Goal: Information Seeking & Learning: Check status

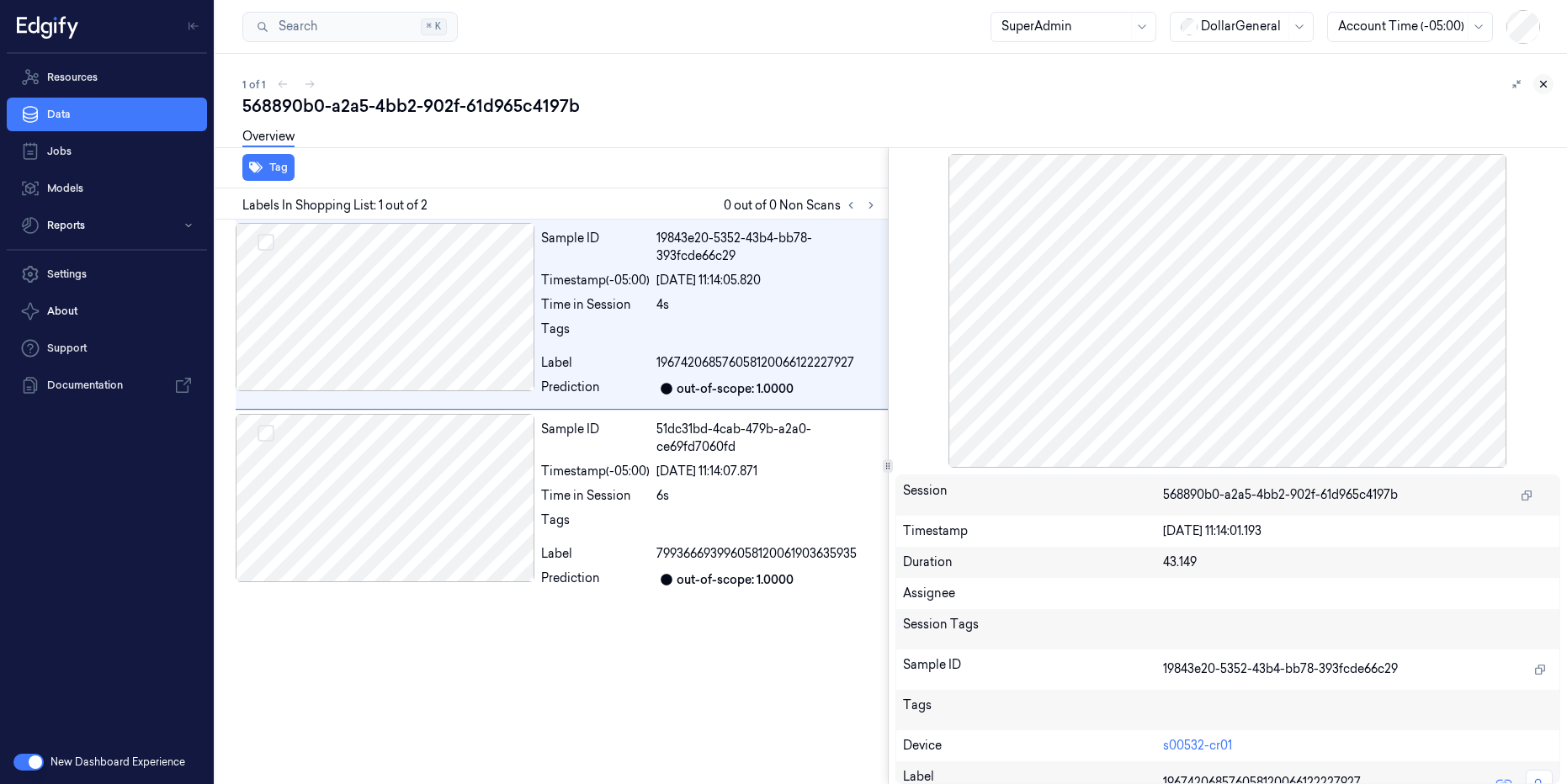
click at [1544, 84] on icon at bounding box center [1543, 83] width 12 height 12
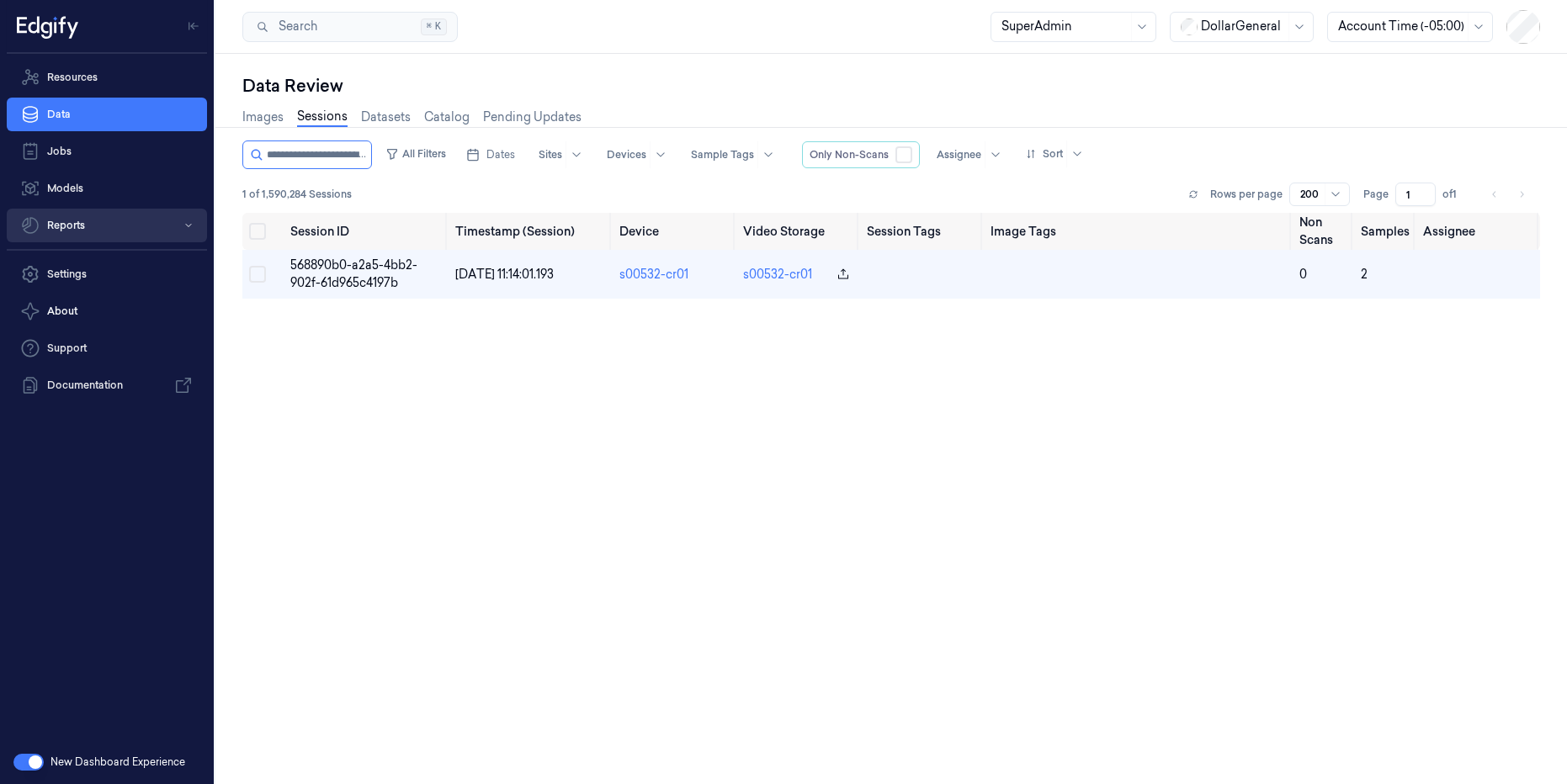
click at [79, 224] on button "Reports" at bounding box center [107, 225] width 200 height 33
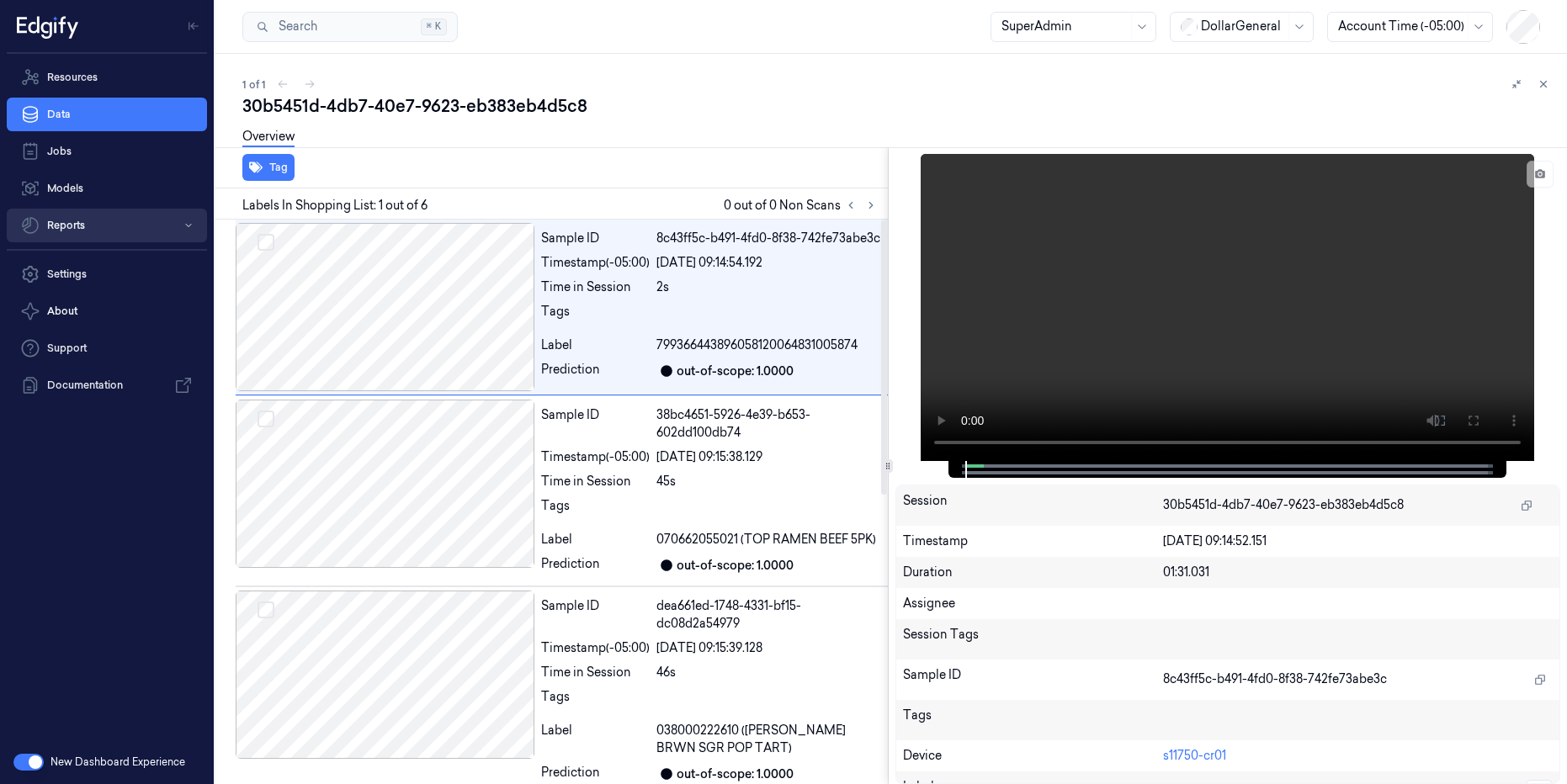
click at [69, 216] on button "Reports" at bounding box center [107, 225] width 200 height 33
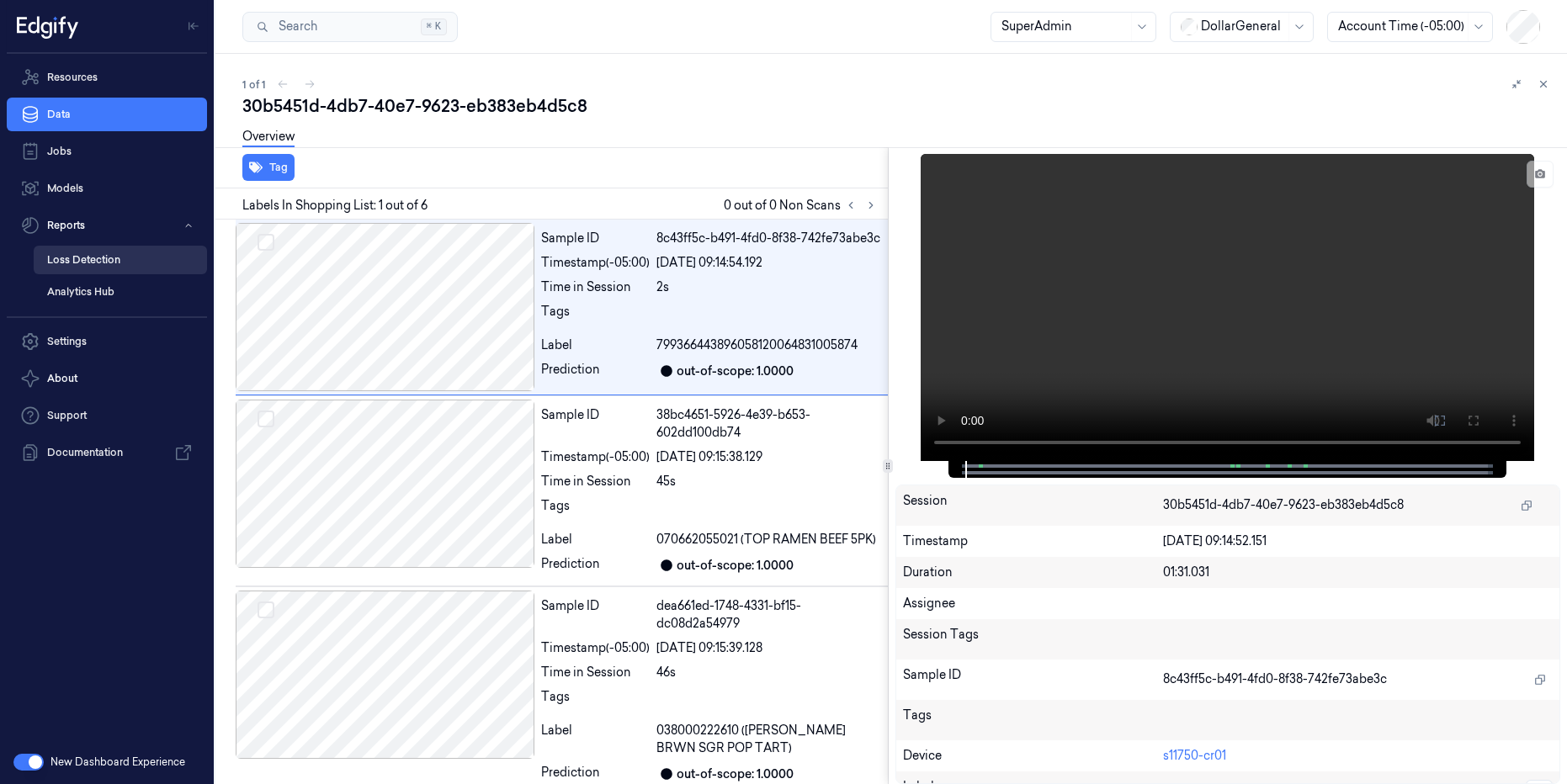
click at [76, 262] on link "Loss Detection" at bounding box center [119, 259] width 173 height 29
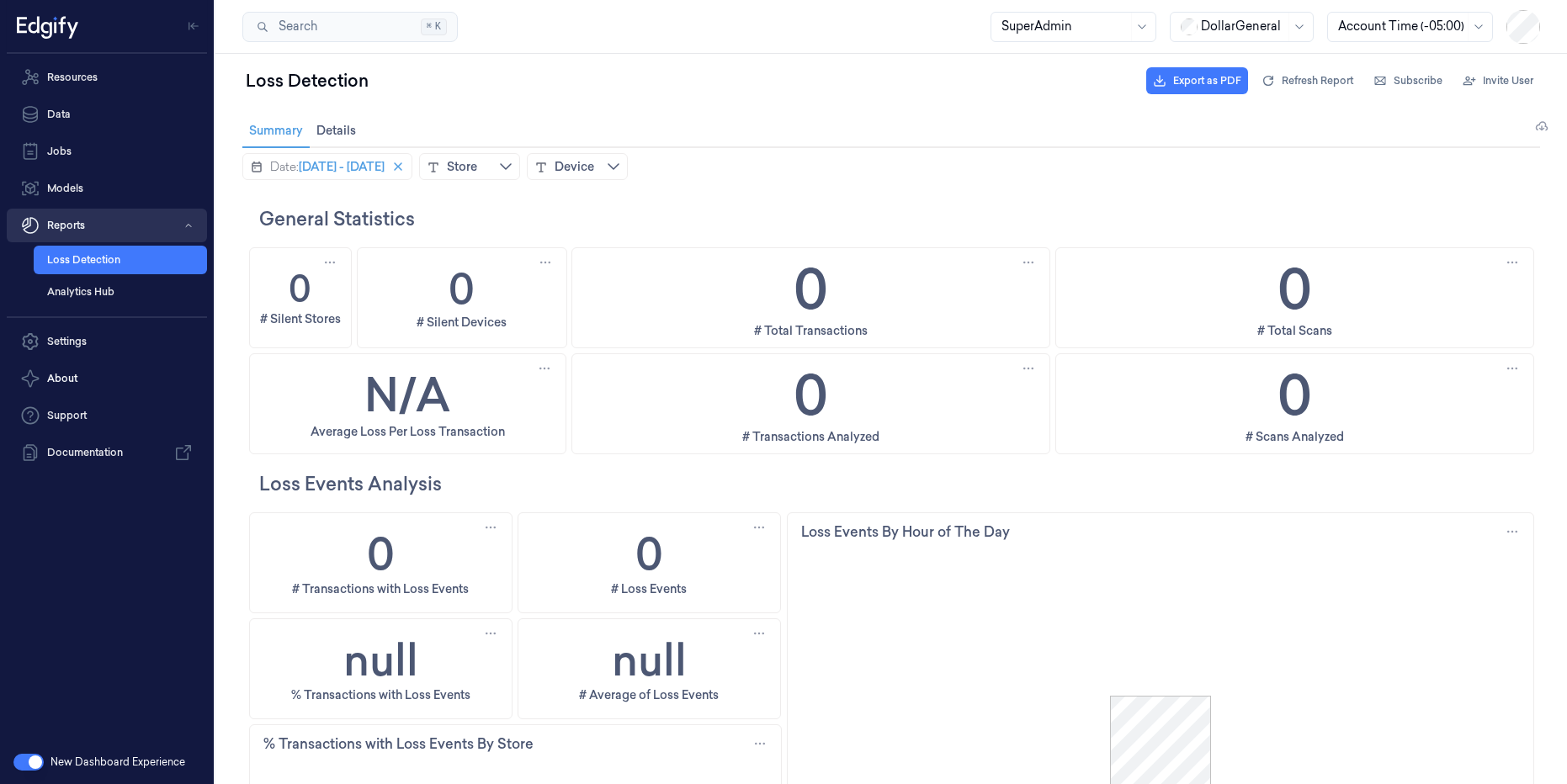
click at [188, 221] on icon "button" at bounding box center [188, 225] width 10 height 10
click at [74, 219] on button "Reports" at bounding box center [107, 225] width 200 height 33
click at [51, 342] on link "Settings" at bounding box center [107, 342] width 200 height 33
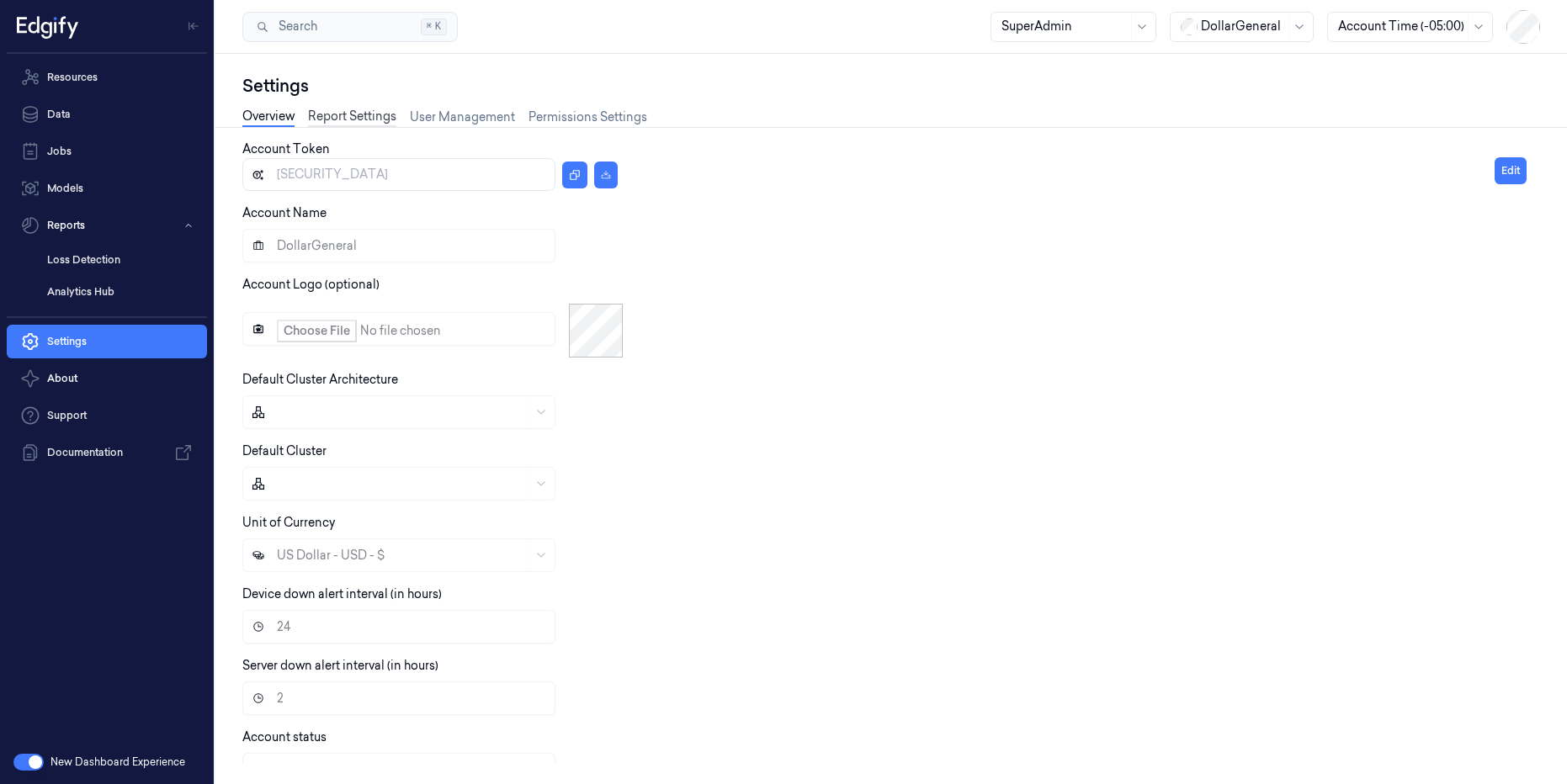
click at [342, 117] on link "Report Settings" at bounding box center [352, 117] width 88 height 19
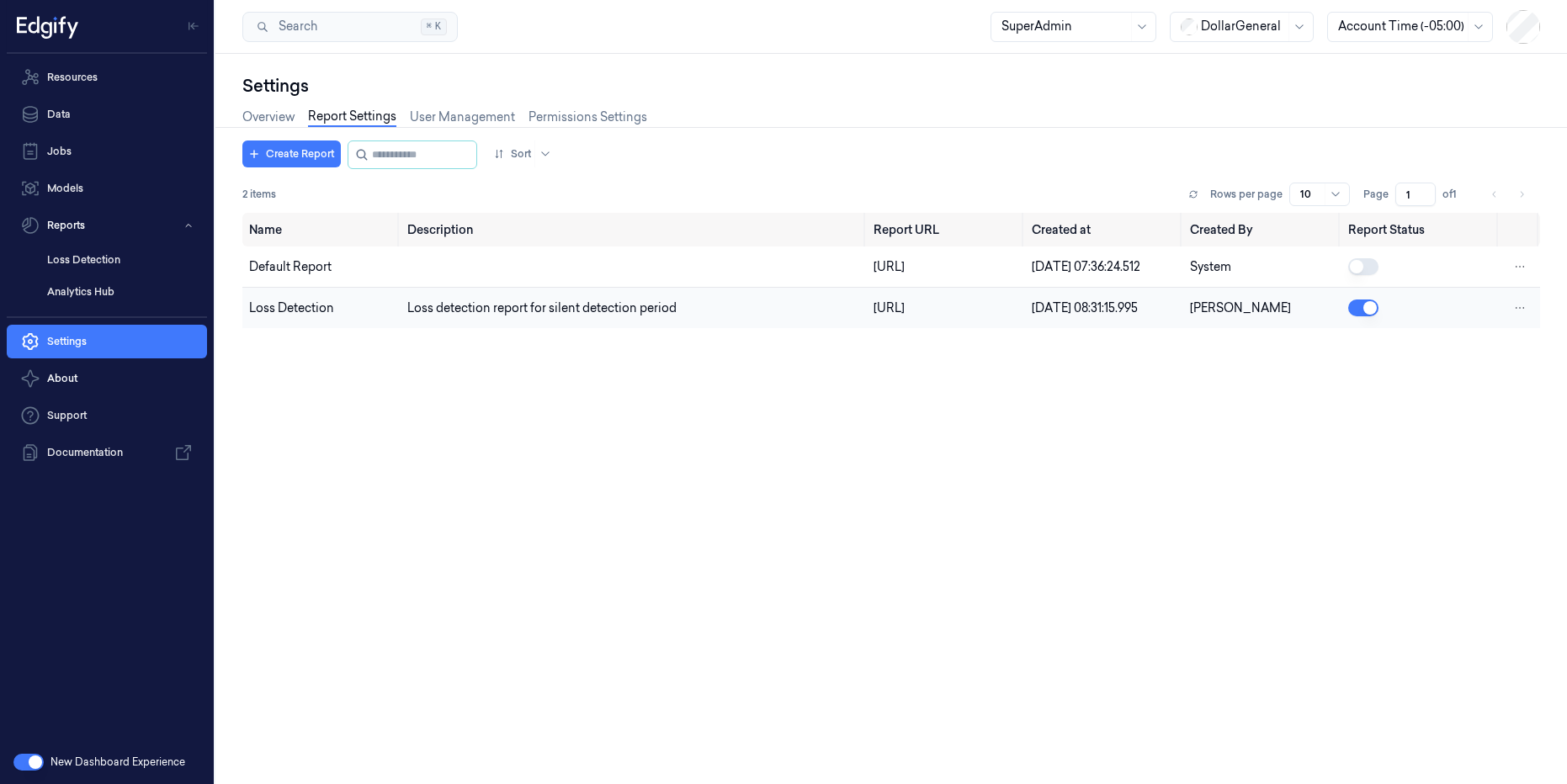
click at [1360, 317] on button "button" at bounding box center [1362, 307] width 31 height 17
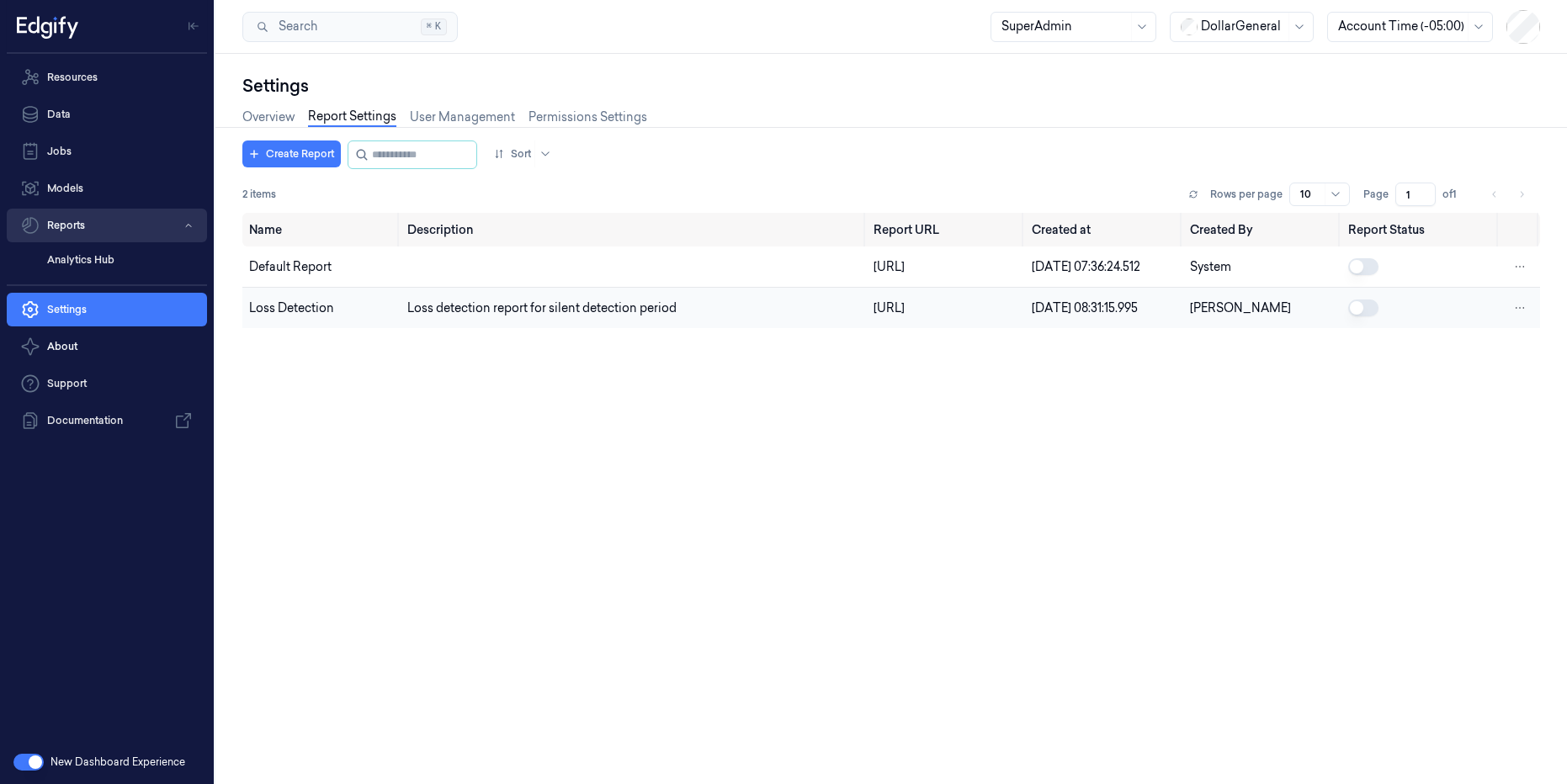
click at [69, 230] on button "Reports" at bounding box center [107, 225] width 200 height 33
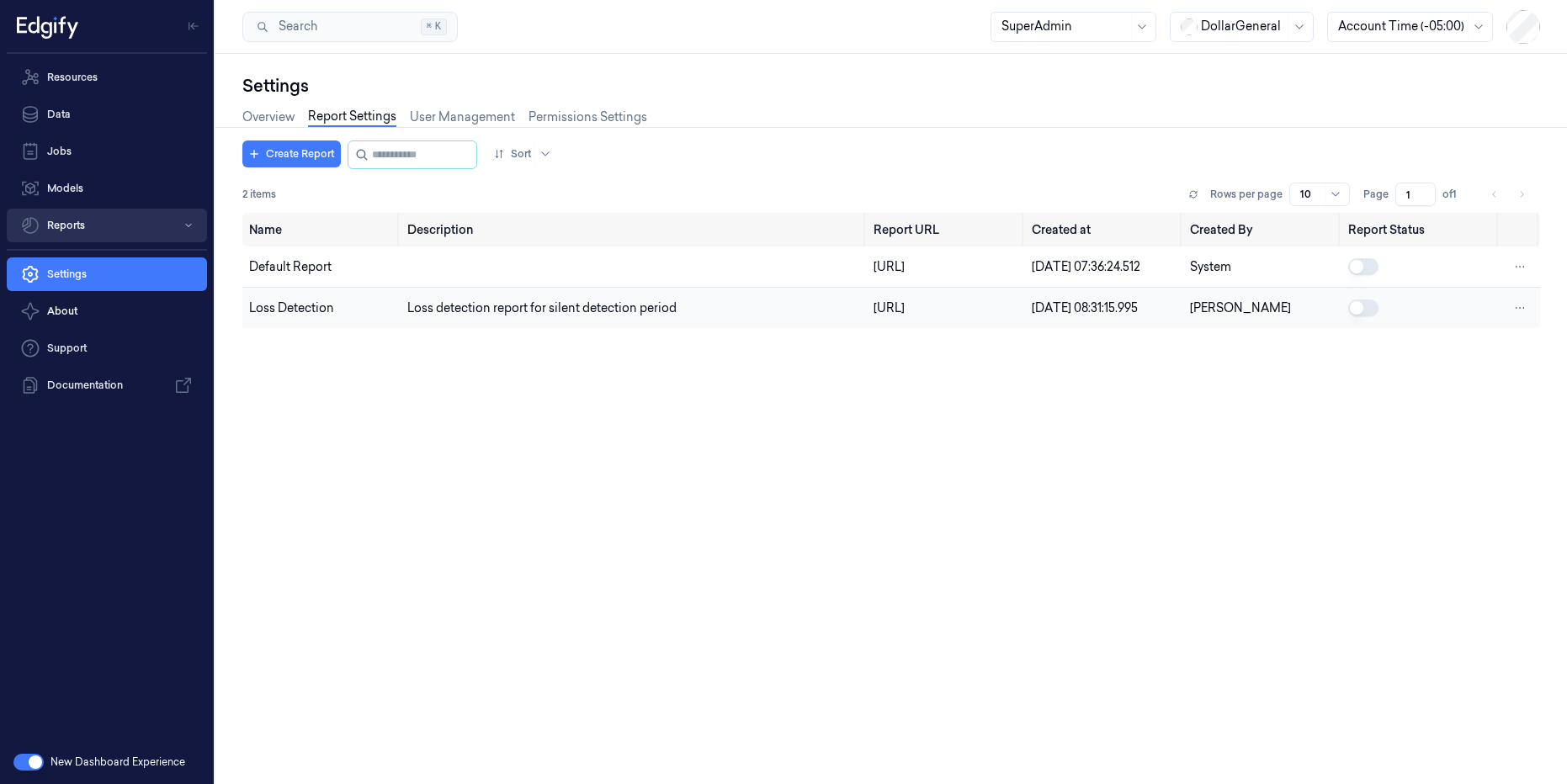
click at [69, 230] on button "Reports" at bounding box center [107, 225] width 200 height 33
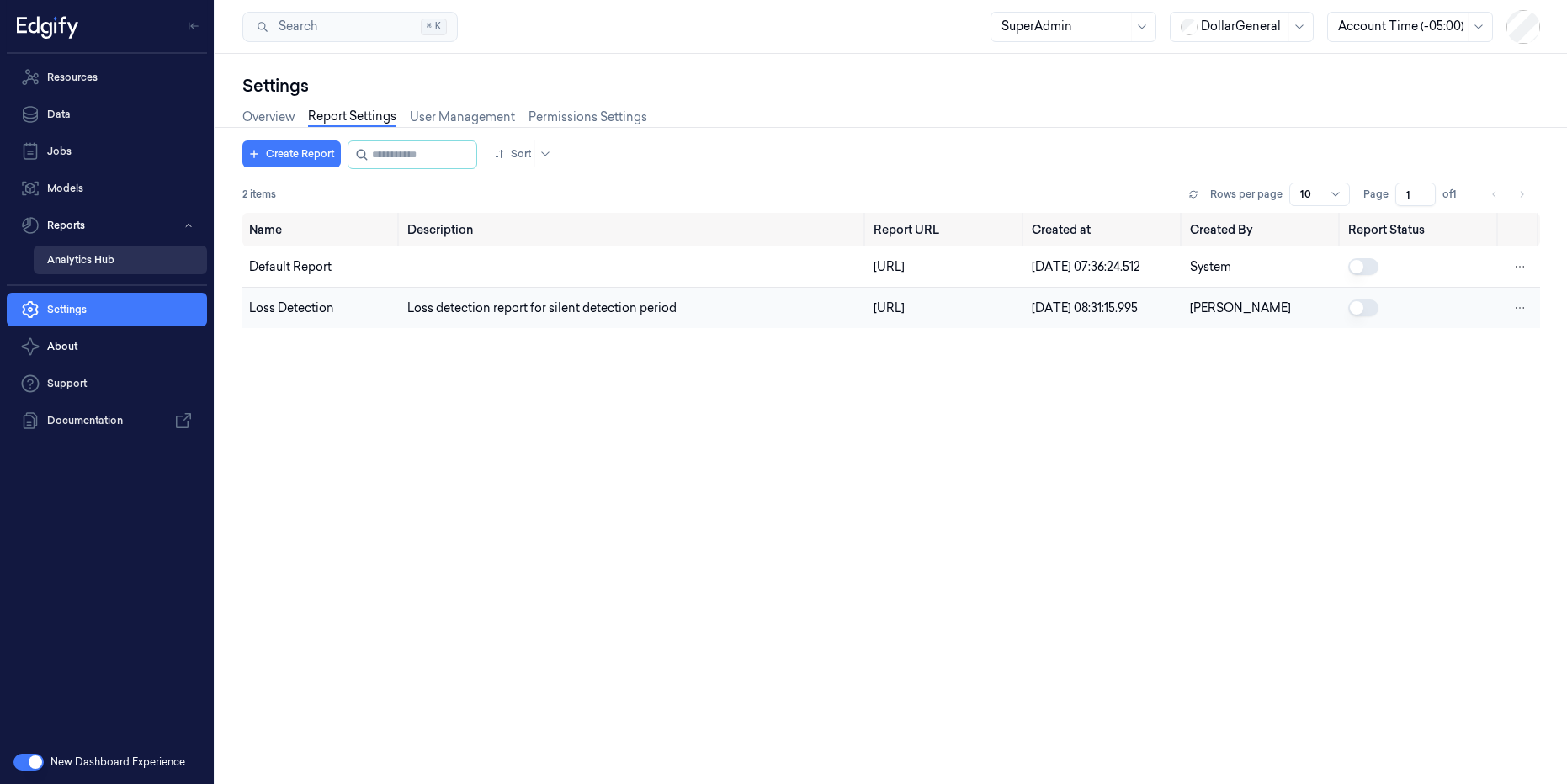
click at [82, 262] on link "Analytics Hub" at bounding box center [119, 259] width 173 height 29
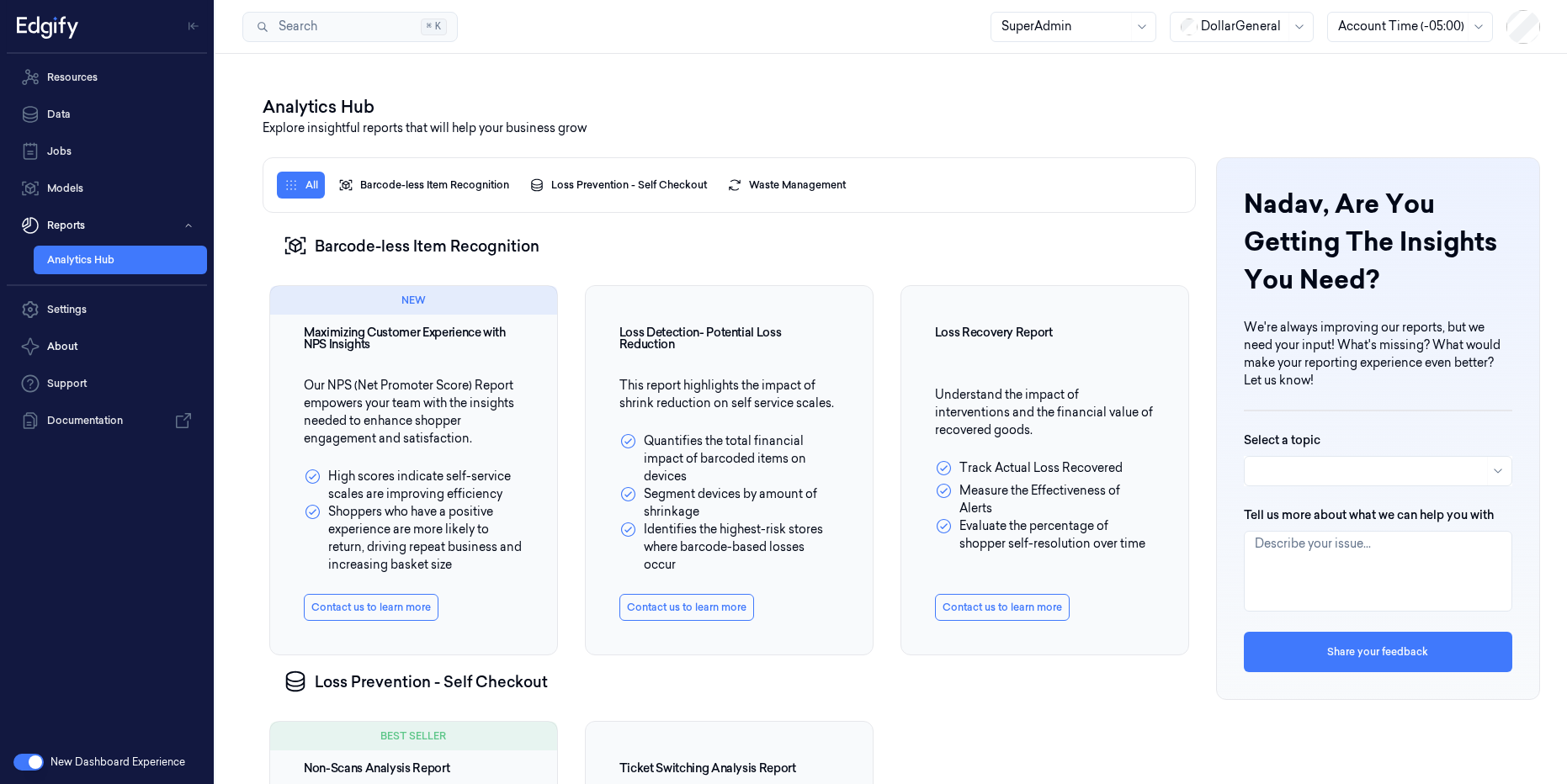
click at [1029, 103] on div "Analytics Hub" at bounding box center [890, 106] width 1257 height 25
click at [961, 116] on div "Analytics Hub" at bounding box center [890, 106] width 1257 height 25
click at [1297, 26] on icon at bounding box center [1299, 27] width 14 height 14
click at [1235, 119] on div "GiantEagle" at bounding box center [1218, 118] width 87 height 18
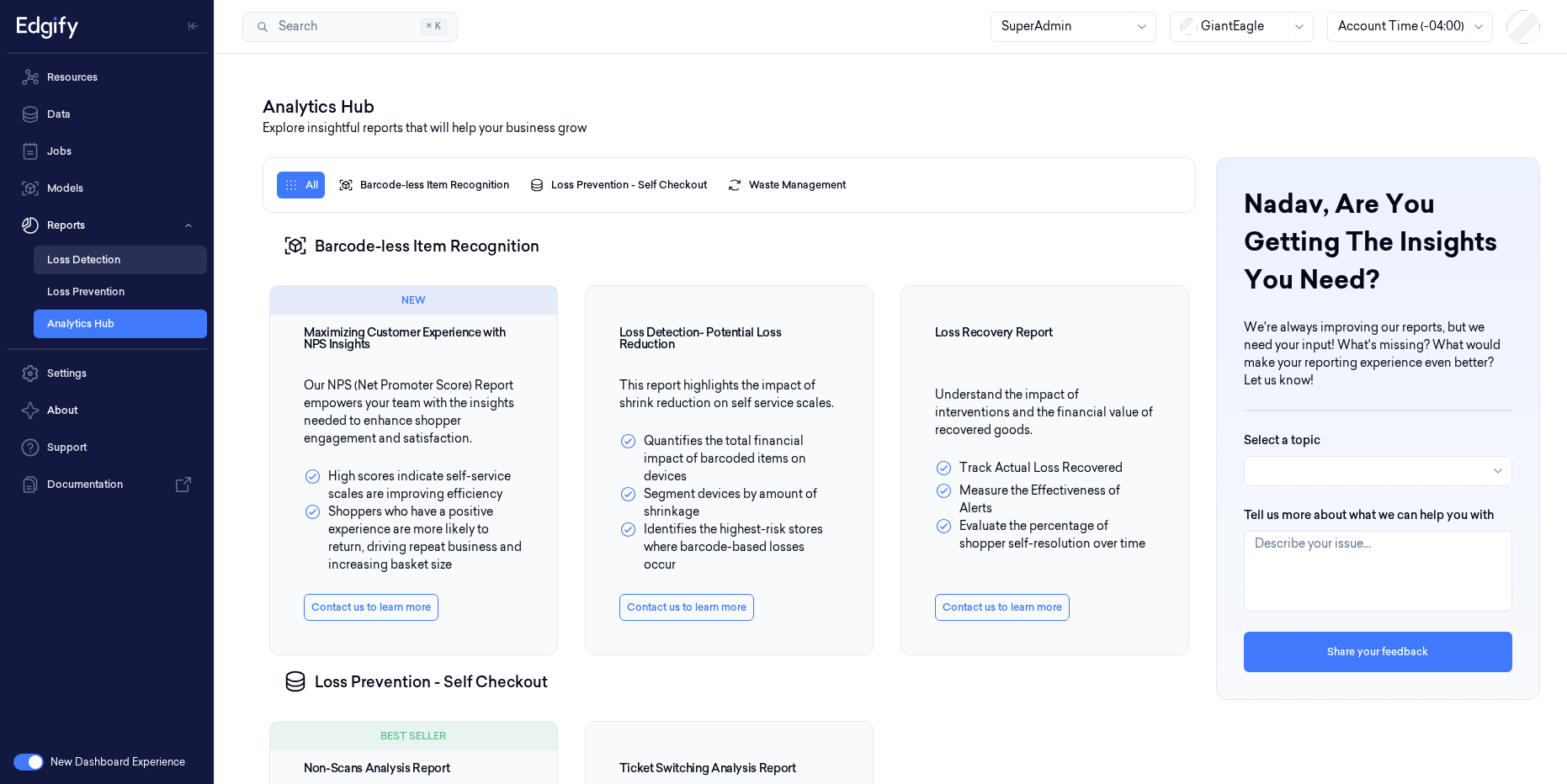
click at [100, 262] on link "Loss Detection" at bounding box center [119, 259] width 173 height 29
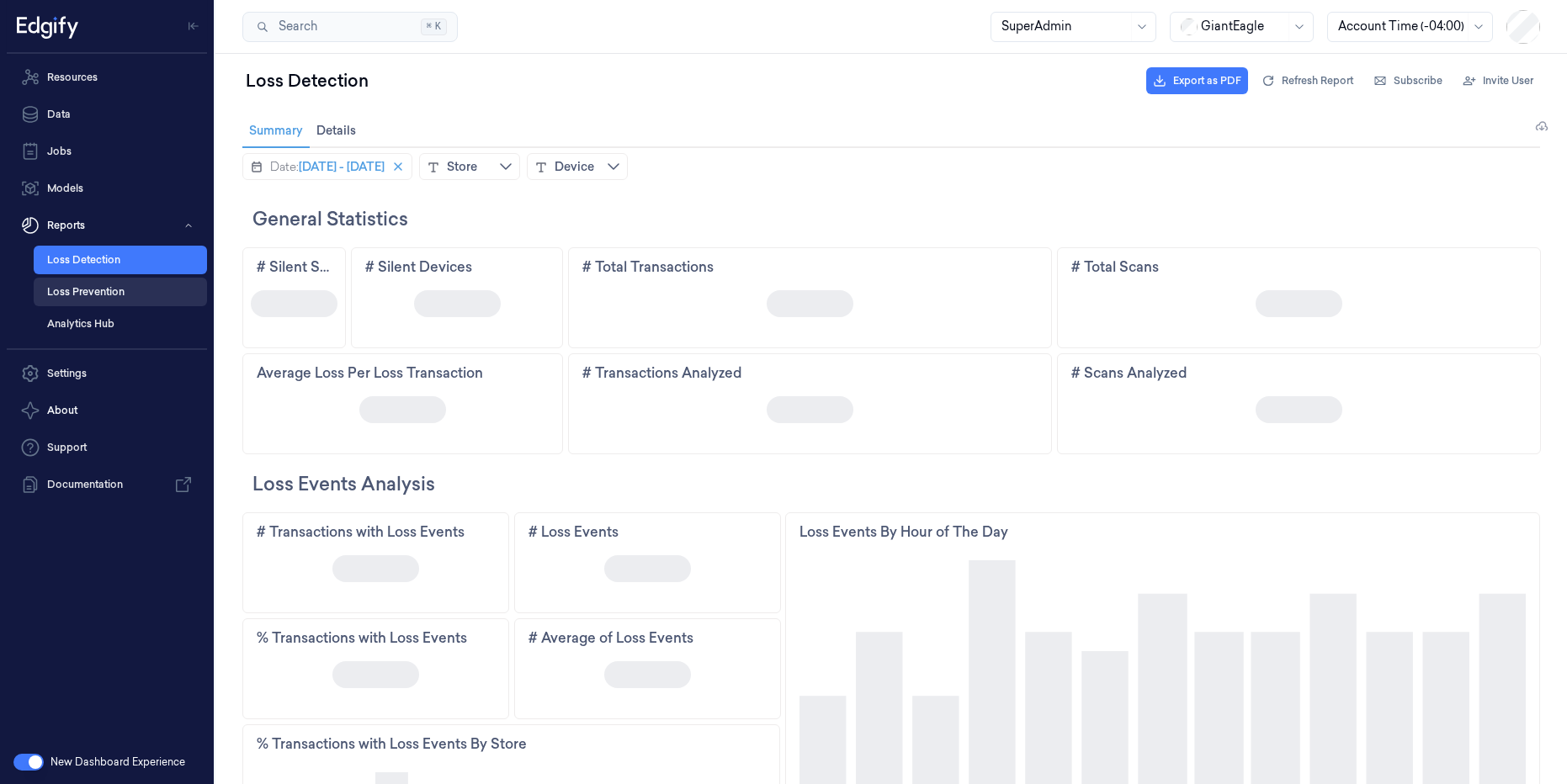
click at [85, 291] on link "Loss Prevention" at bounding box center [119, 292] width 173 height 29
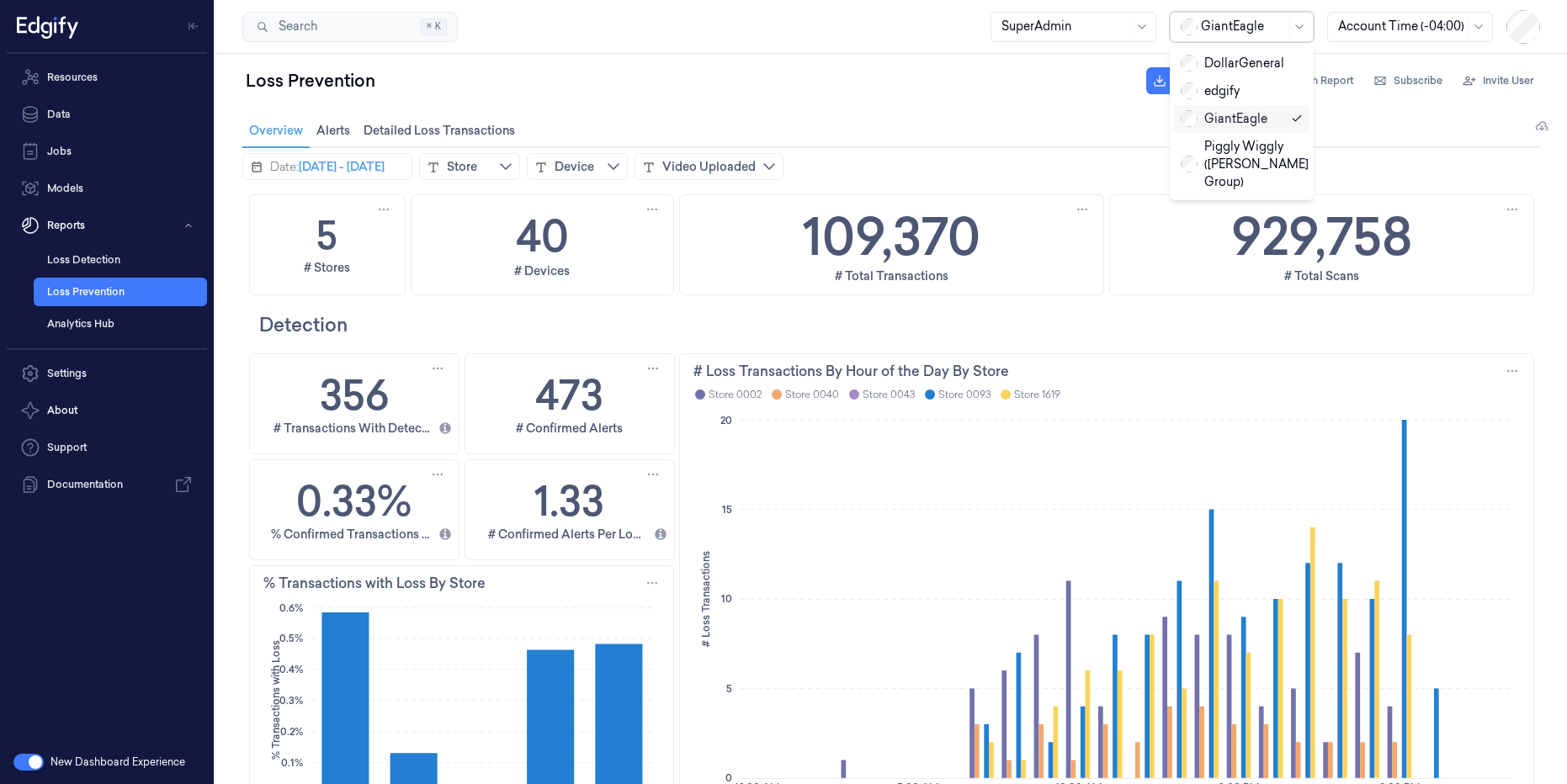
click at [1282, 30] on div at bounding box center [1242, 26] width 84 height 18
click at [1220, 64] on div "DollarGeneral" at bounding box center [1233, 63] width 104 height 18
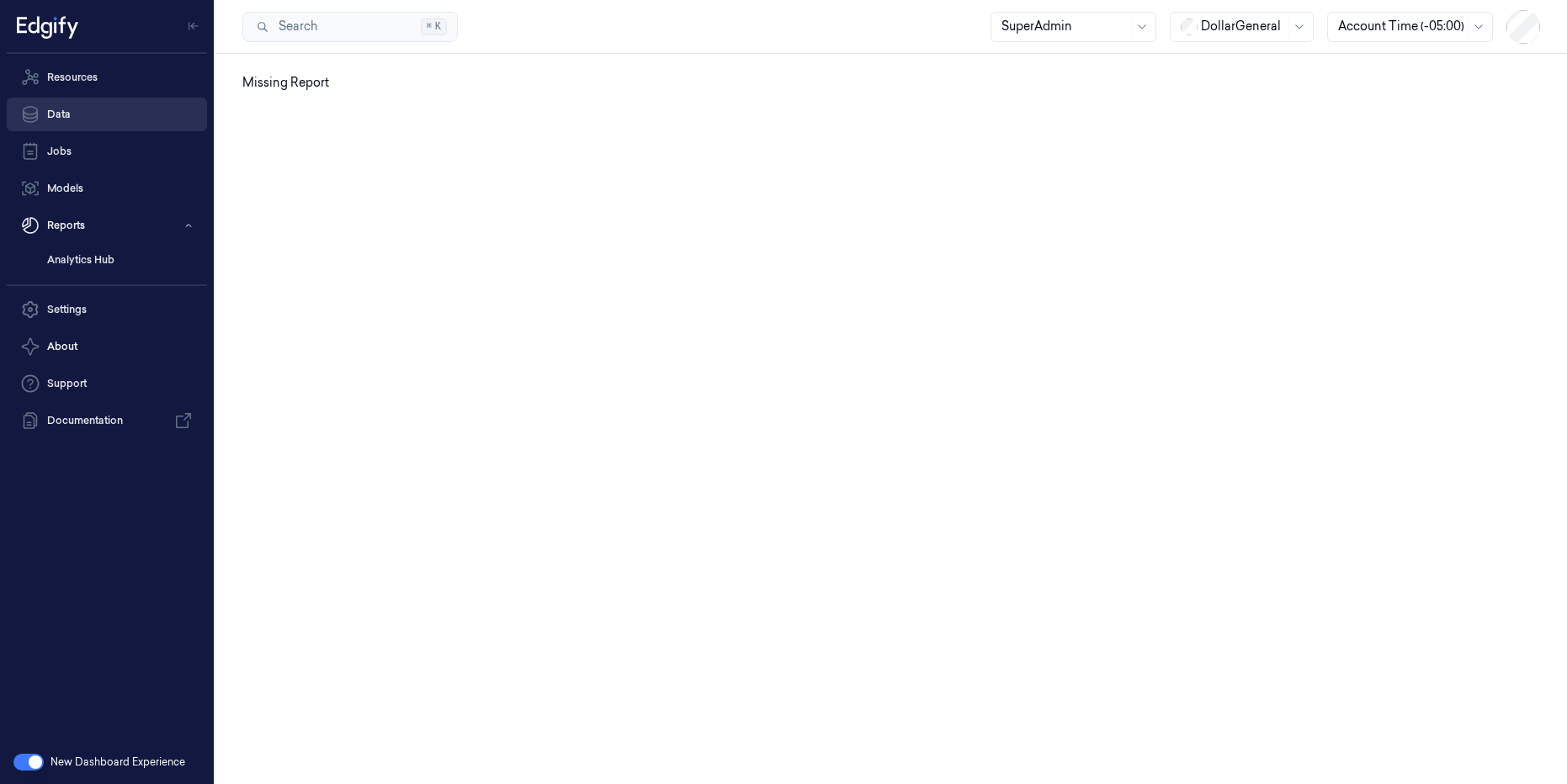
click at [89, 111] on link "Data" at bounding box center [107, 114] width 200 height 33
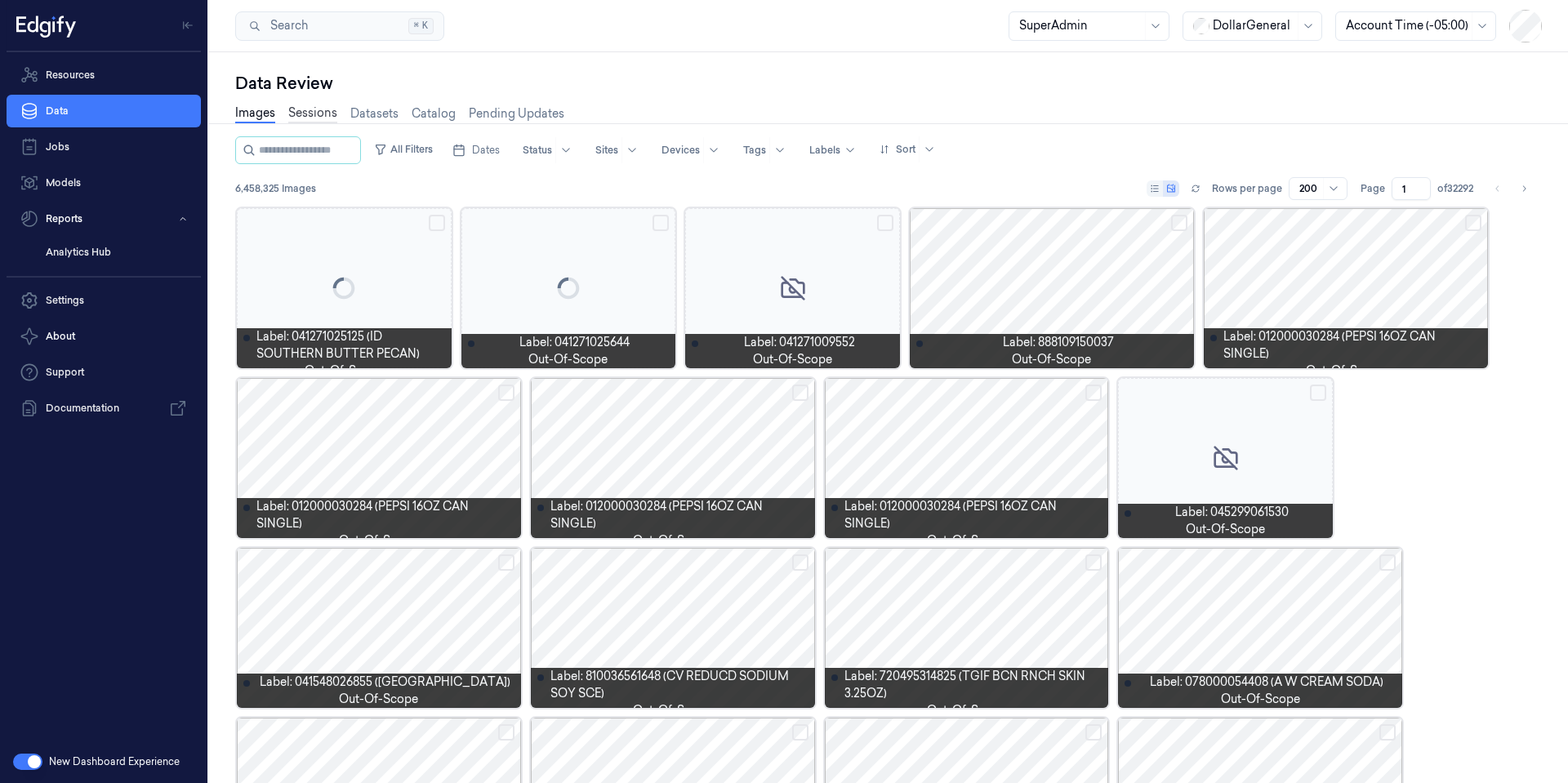
click at [318, 114] on link "Sessions" at bounding box center [313, 113] width 49 height 19
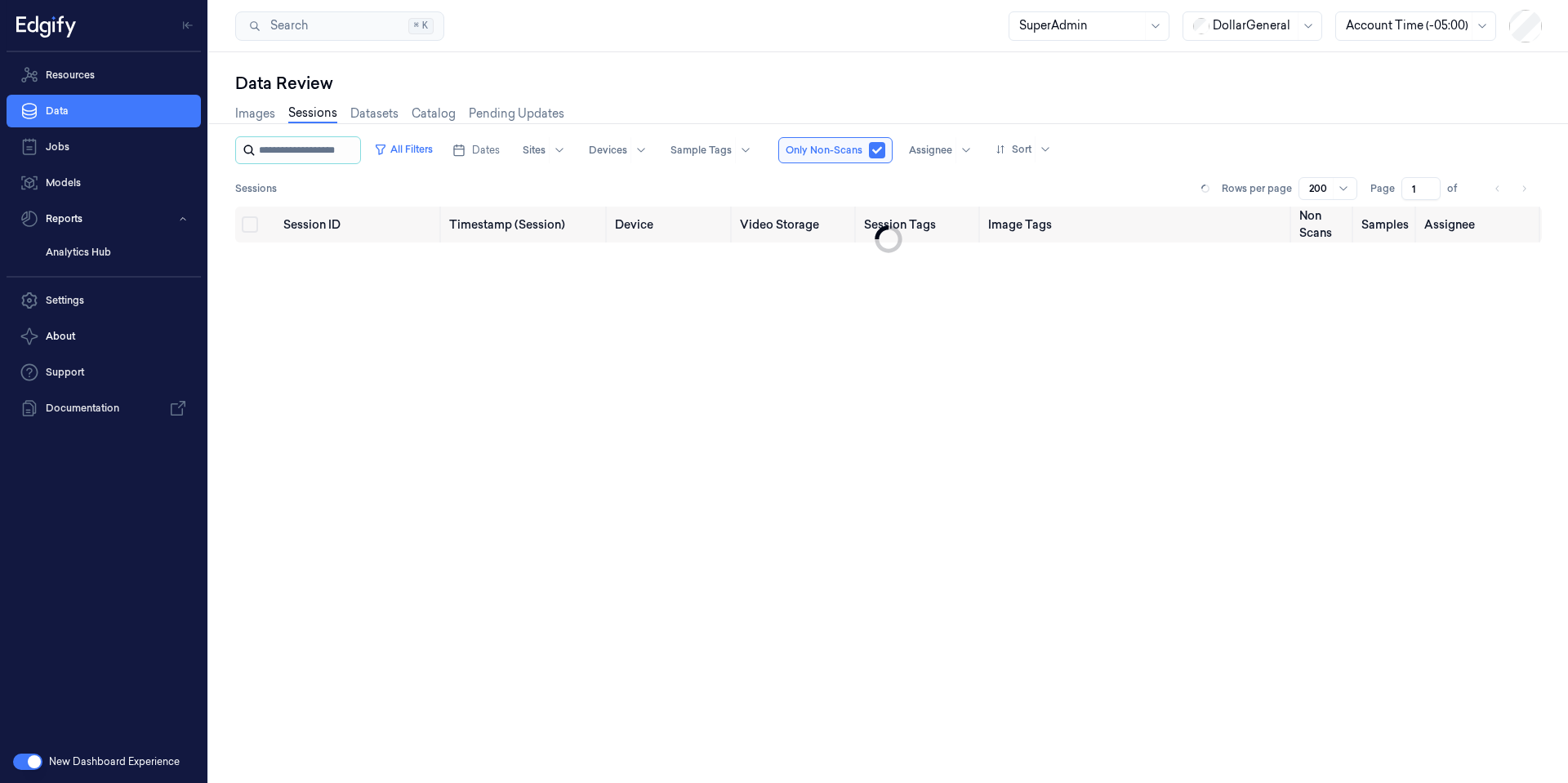
click at [316, 145] on input "string" at bounding box center [307, 150] width 98 height 26
type input "**********"
click at [897, 147] on button "button" at bounding box center [904, 150] width 16 height 16
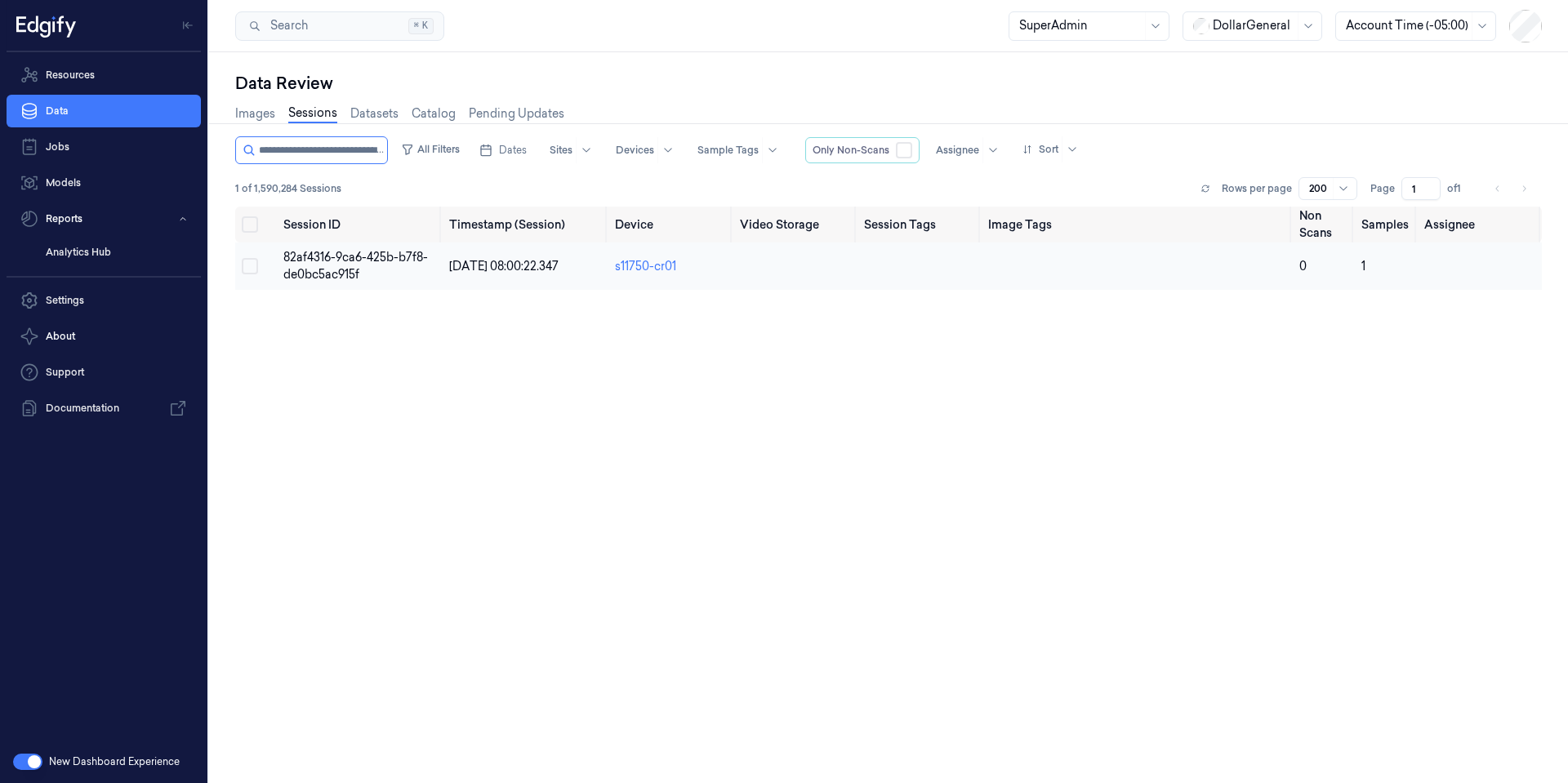
click at [376, 262] on span "82af4316-9ca6-425b-b7f8-de0bc5ac915f" at bounding box center [355, 265] width 145 height 31
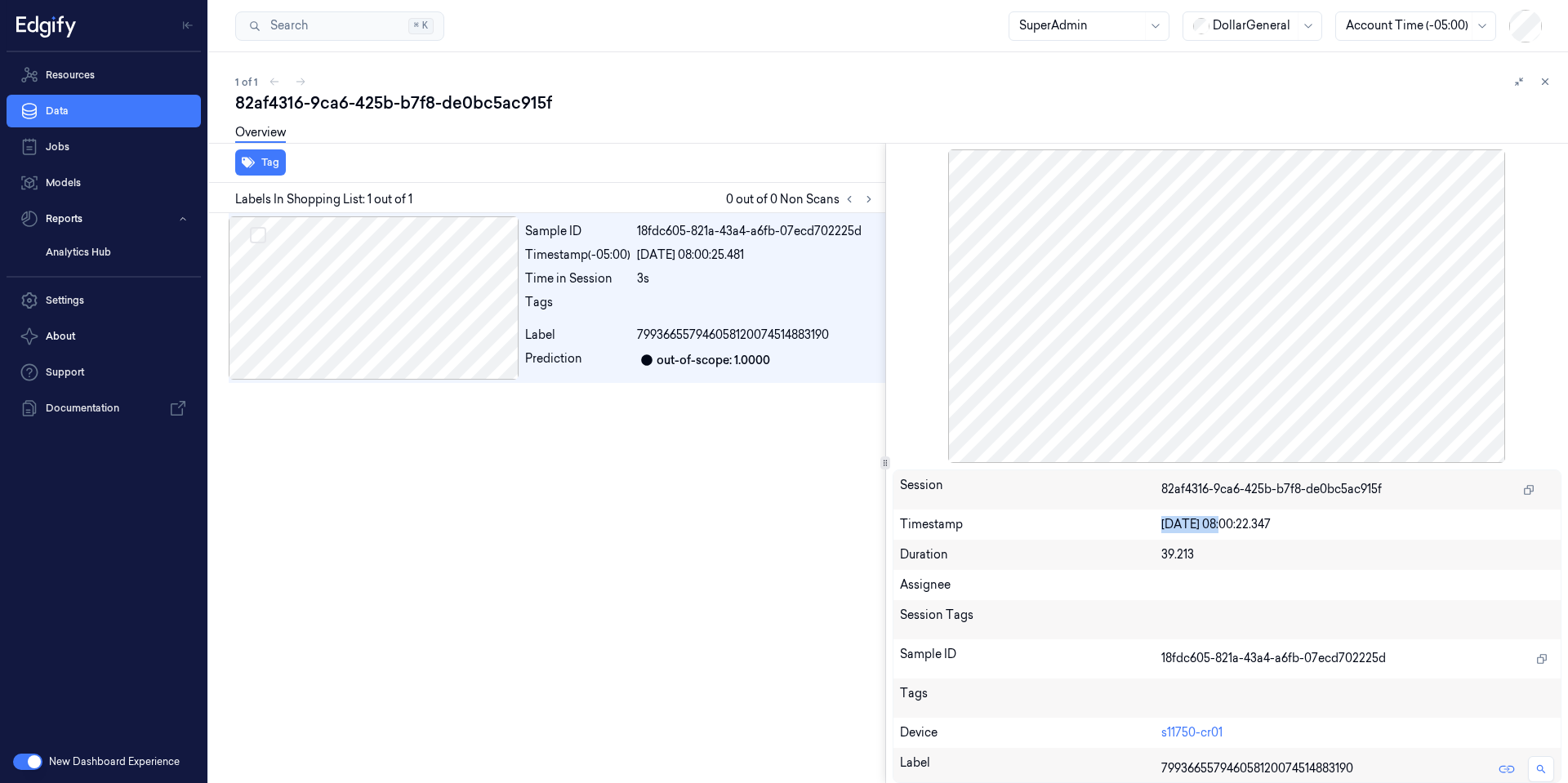
drag, startPoint x: 1304, startPoint y: 514, endPoint x: 1224, endPoint y: 521, distance: 80.3
click at [1224, 521] on div "Timestamp 06/08/2025 08:00:22.347" at bounding box center [1227, 525] width 668 height 31
copy div "06/08/2025"
click at [1520, 78] on button at bounding box center [1546, 82] width 20 height 20
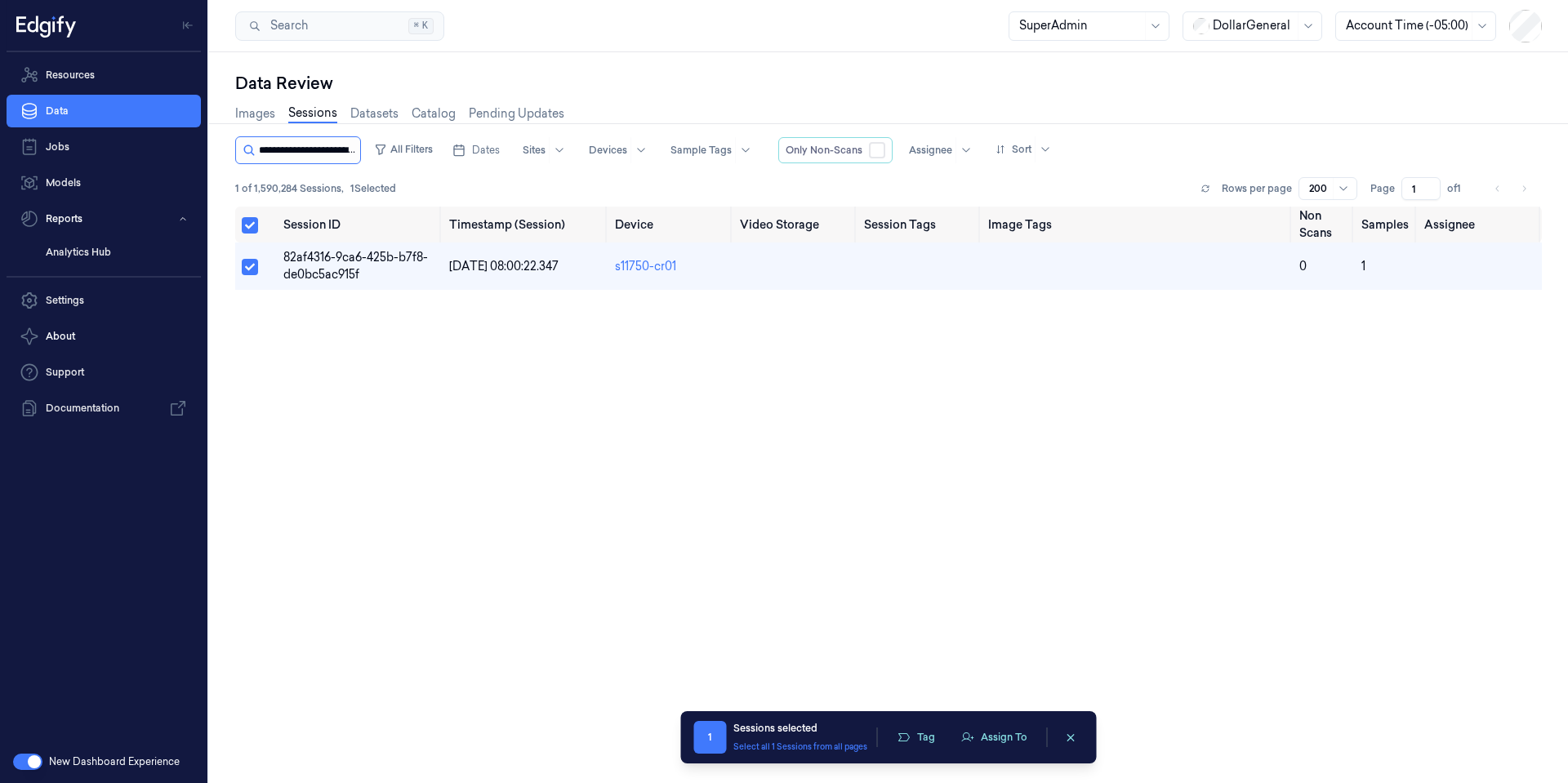
click at [316, 151] on input "string" at bounding box center [307, 150] width 98 height 26
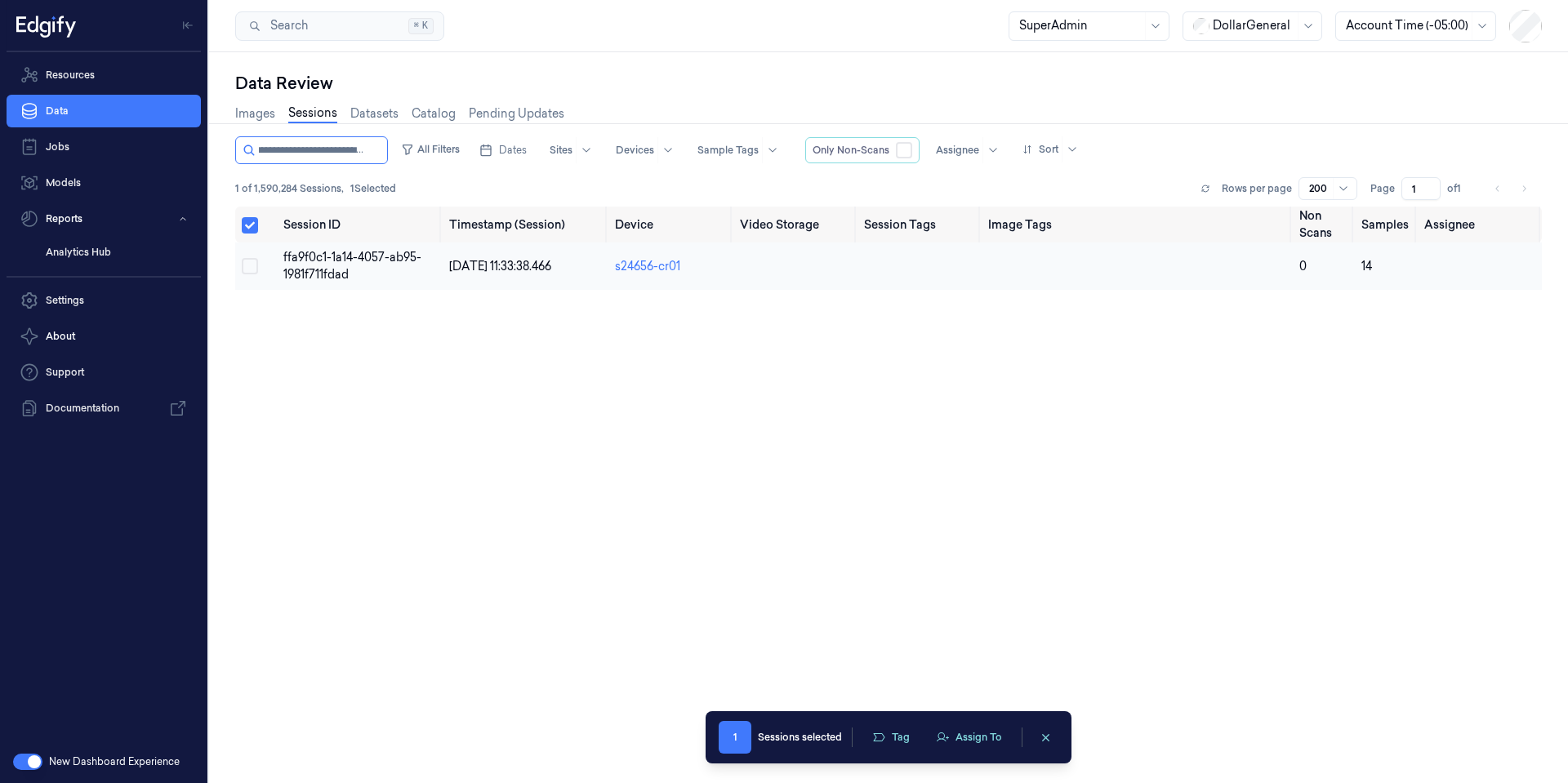
type input "**********"
click at [316, 280] on span "ffa9f0c1-1a14-4057-ab95-1981f711fdad" at bounding box center [352, 265] width 138 height 31
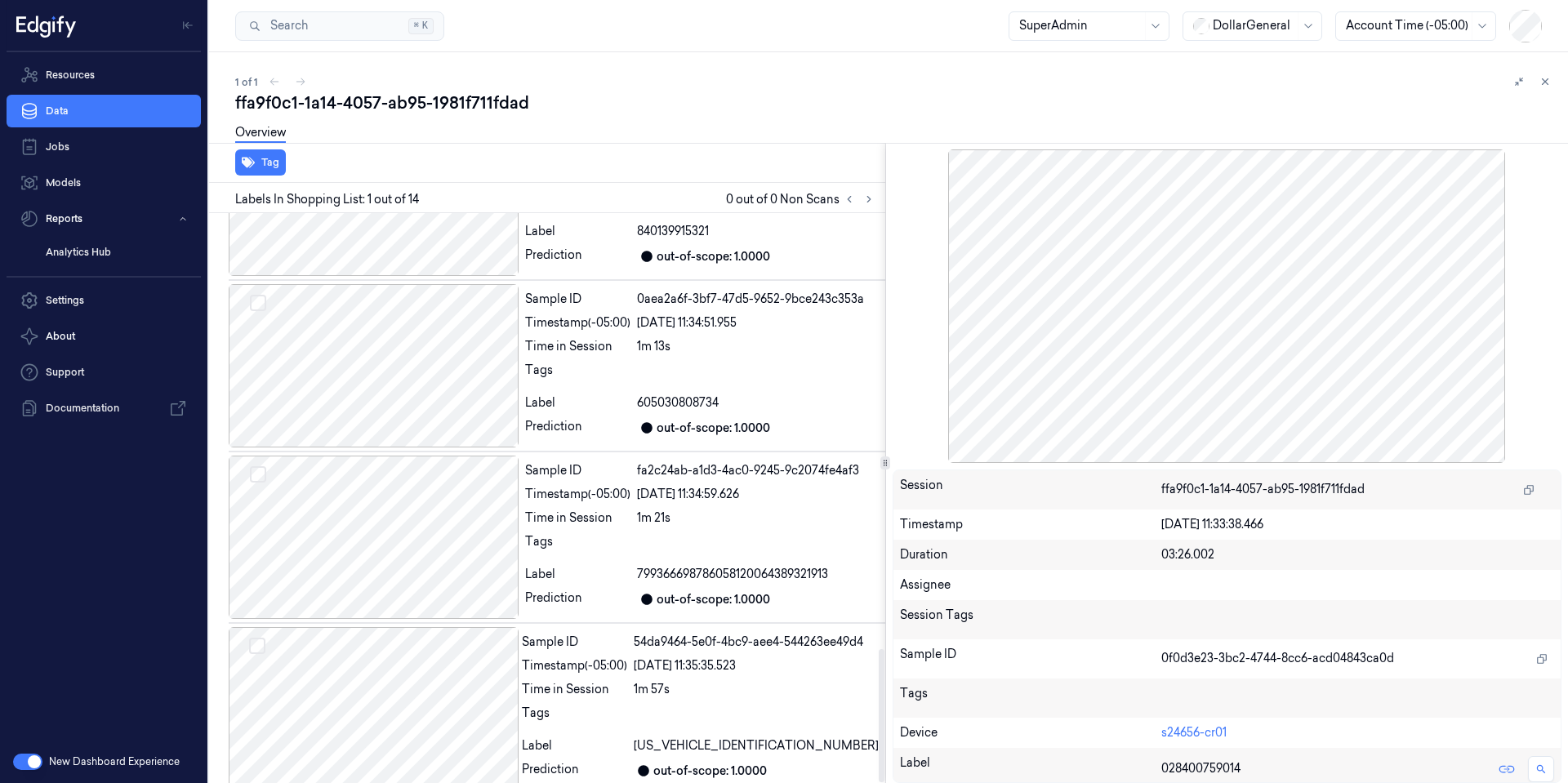
scroll to position [1864, 0]
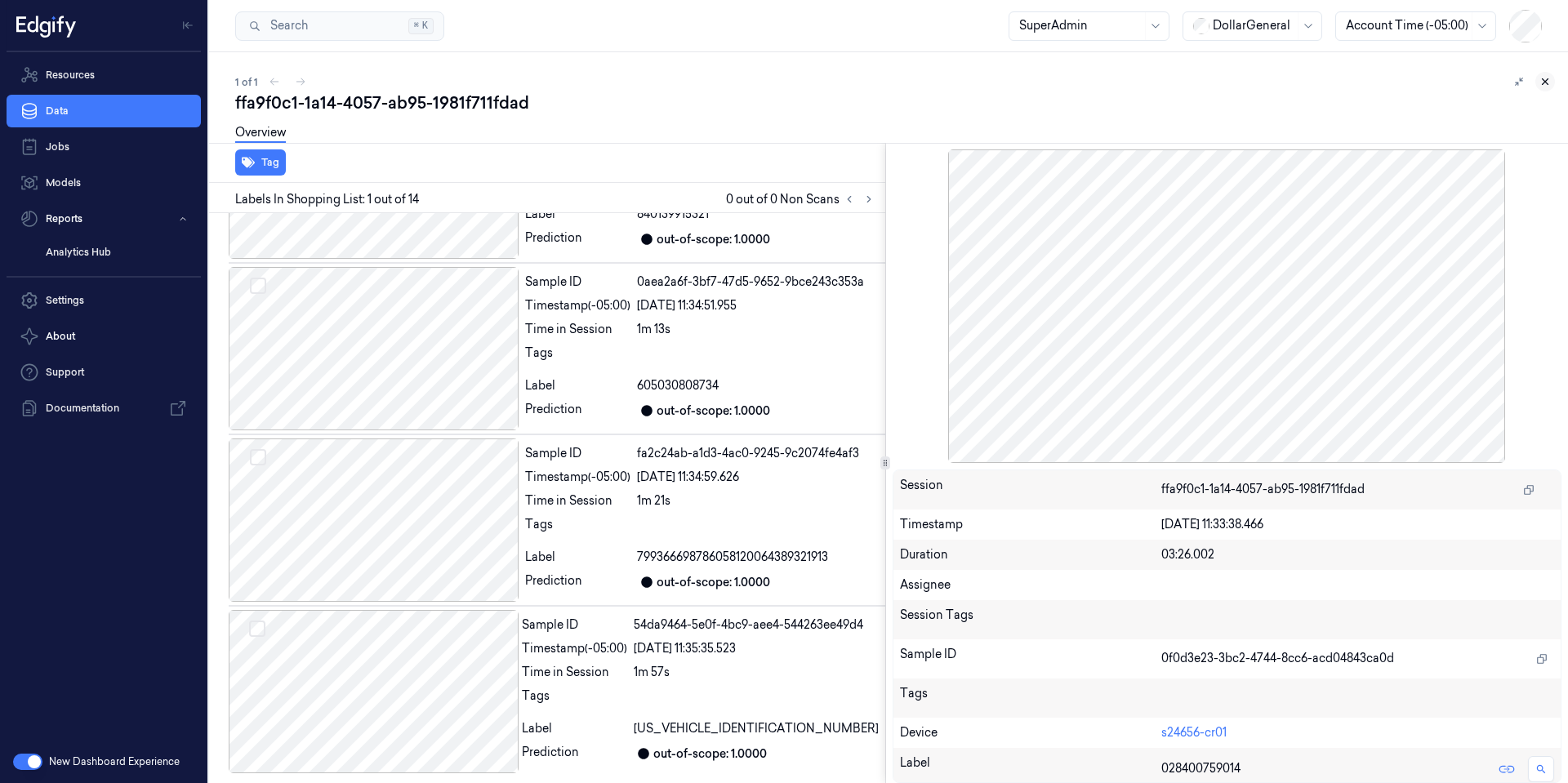
click at [1520, 89] on button at bounding box center [1546, 82] width 20 height 20
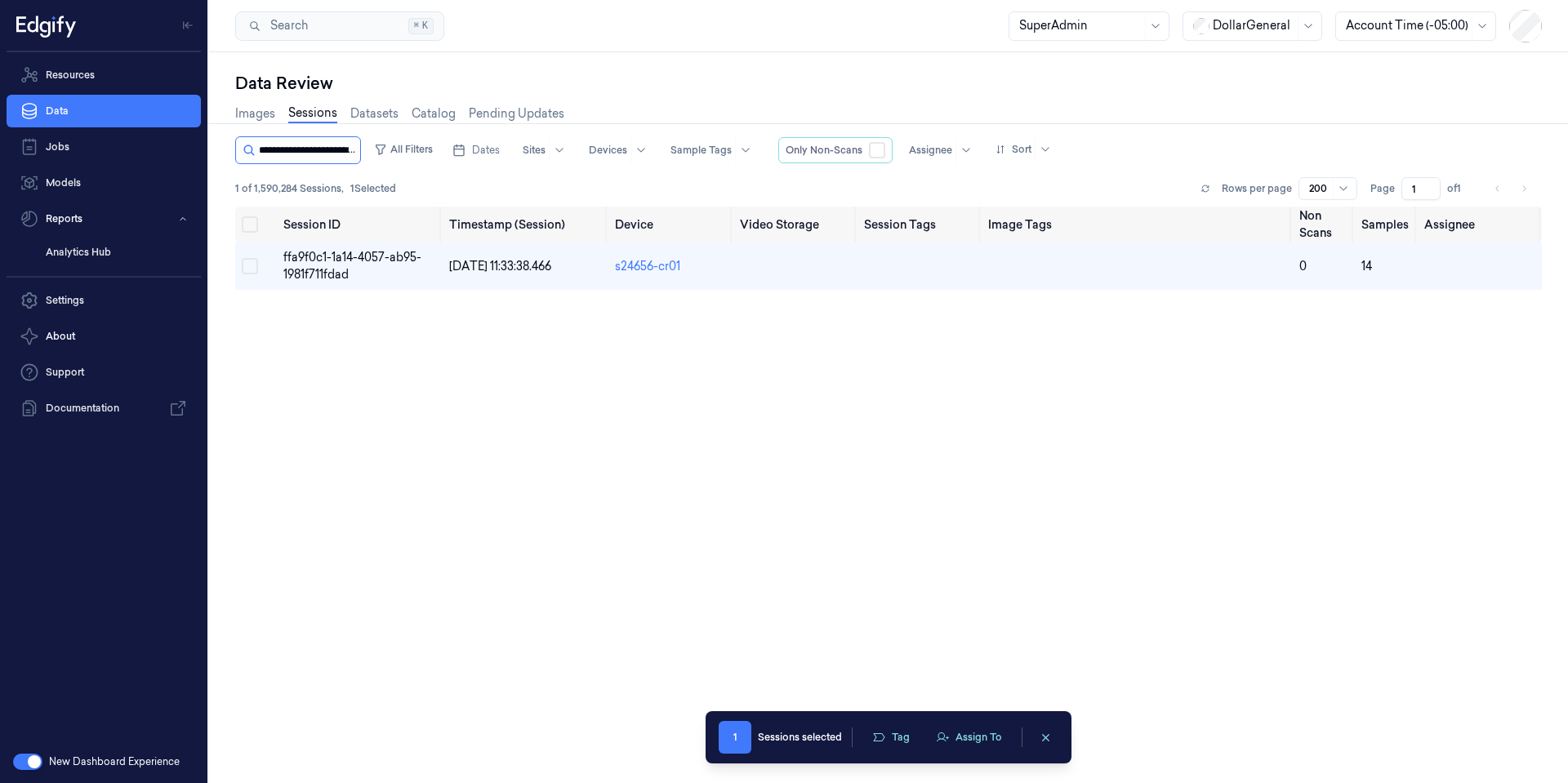
click at [352, 147] on input "string" at bounding box center [307, 150] width 98 height 26
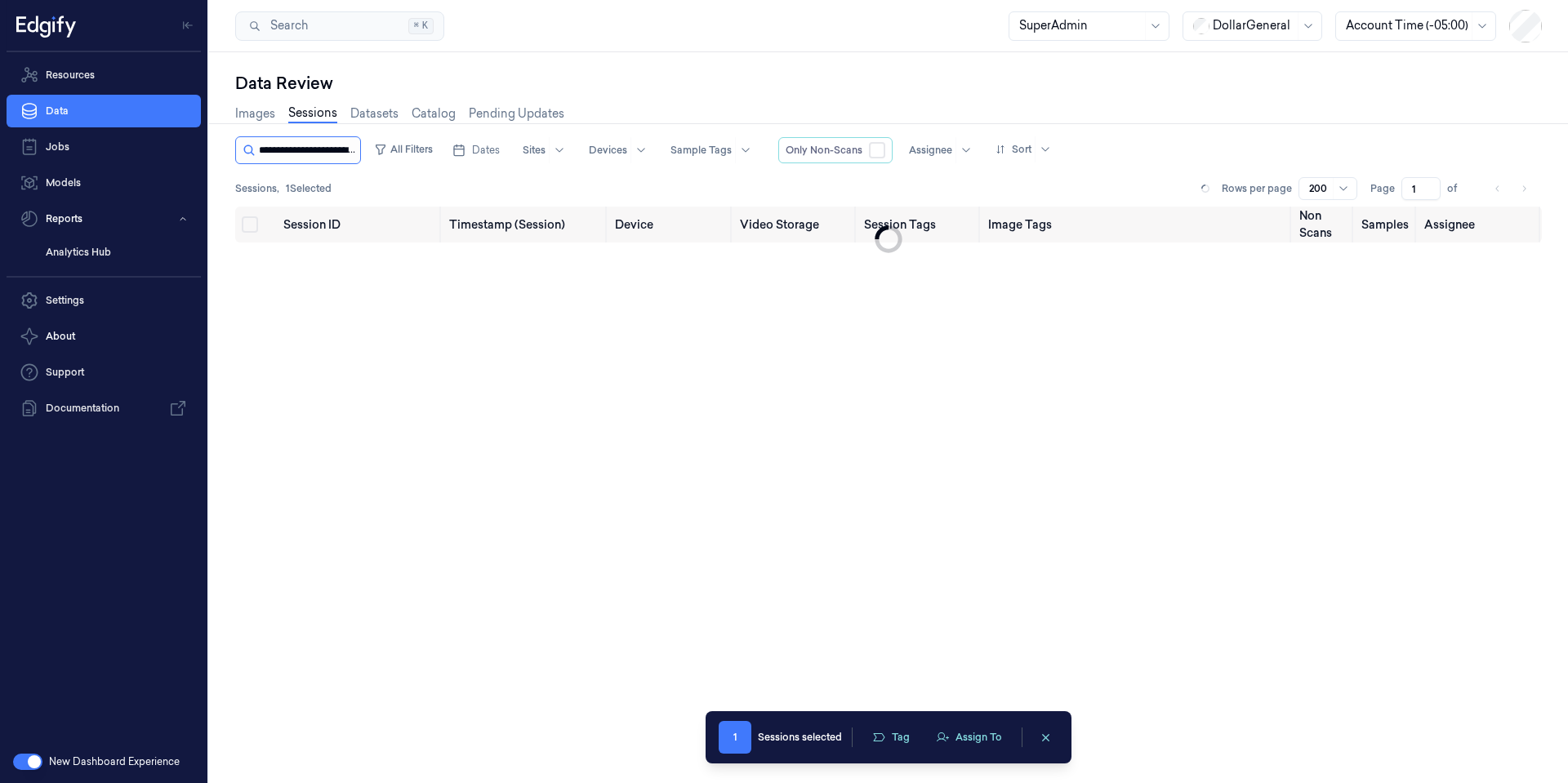
scroll to position [0, 63]
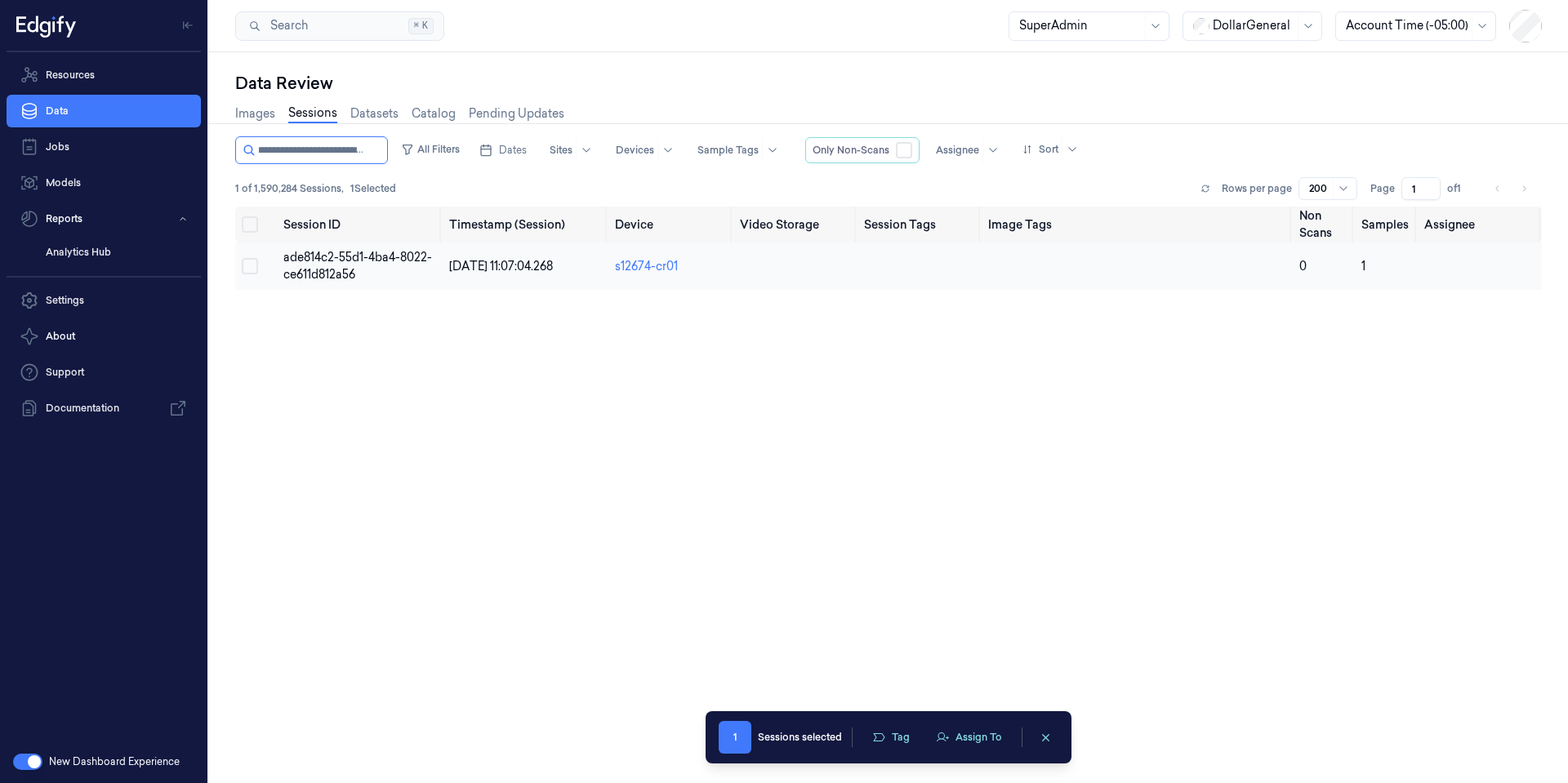
type input "**********"
click at [361, 255] on span "ade814c2-55d1-4ba4-8022-ce611d812a56" at bounding box center [357, 265] width 148 height 31
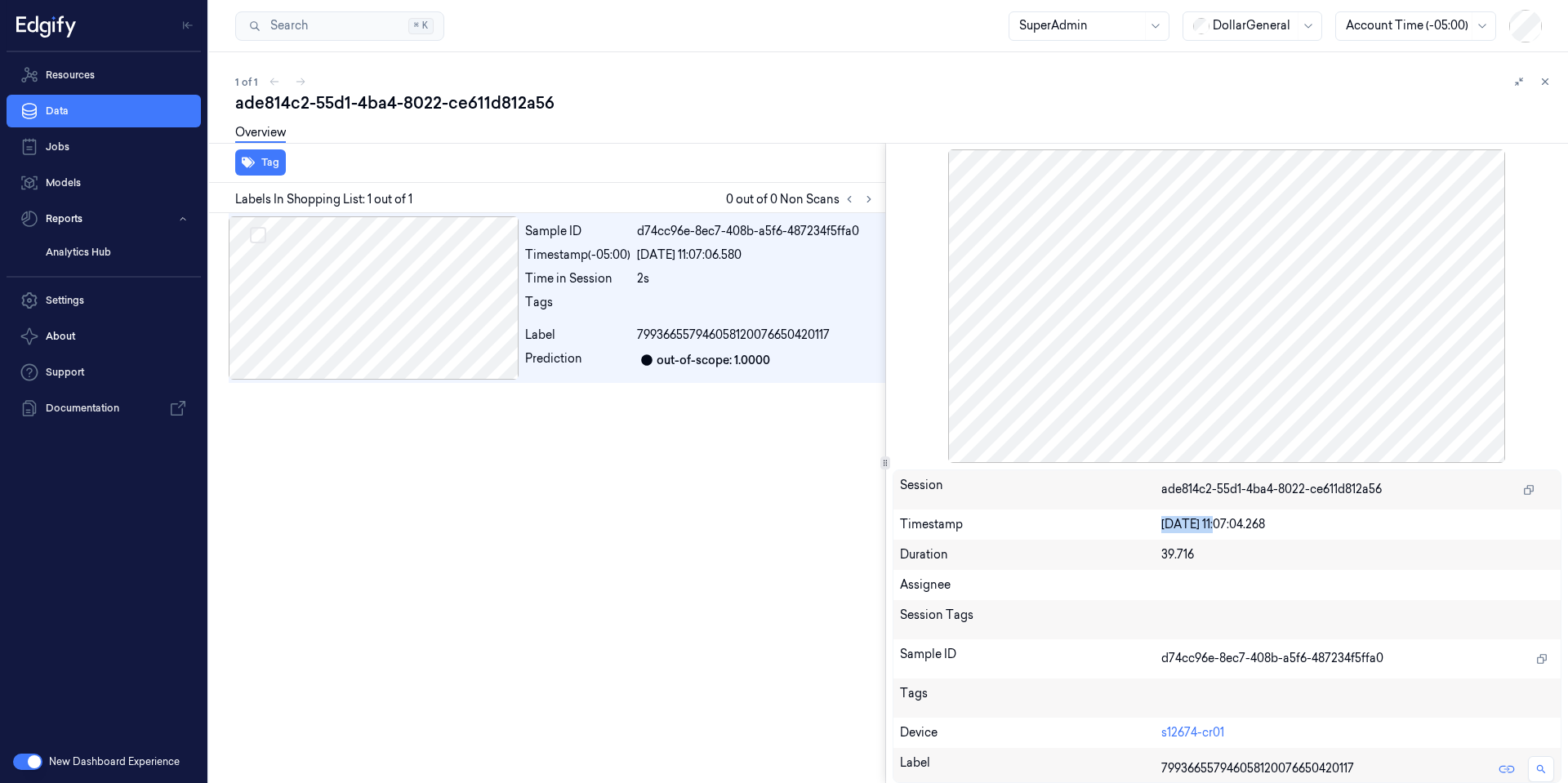
drag, startPoint x: 1223, startPoint y: 522, endPoint x: 1165, endPoint y: 513, distance: 58.7
click at [1165, 513] on div "Timestamp 08/08/2025 11:07:04.268" at bounding box center [1227, 525] width 668 height 31
copy div "08/08/2025"
drag, startPoint x: 1543, startPoint y: 83, endPoint x: 1528, endPoint y: 85, distance: 15.1
click at [1520, 83] on icon at bounding box center [1546, 81] width 12 height 12
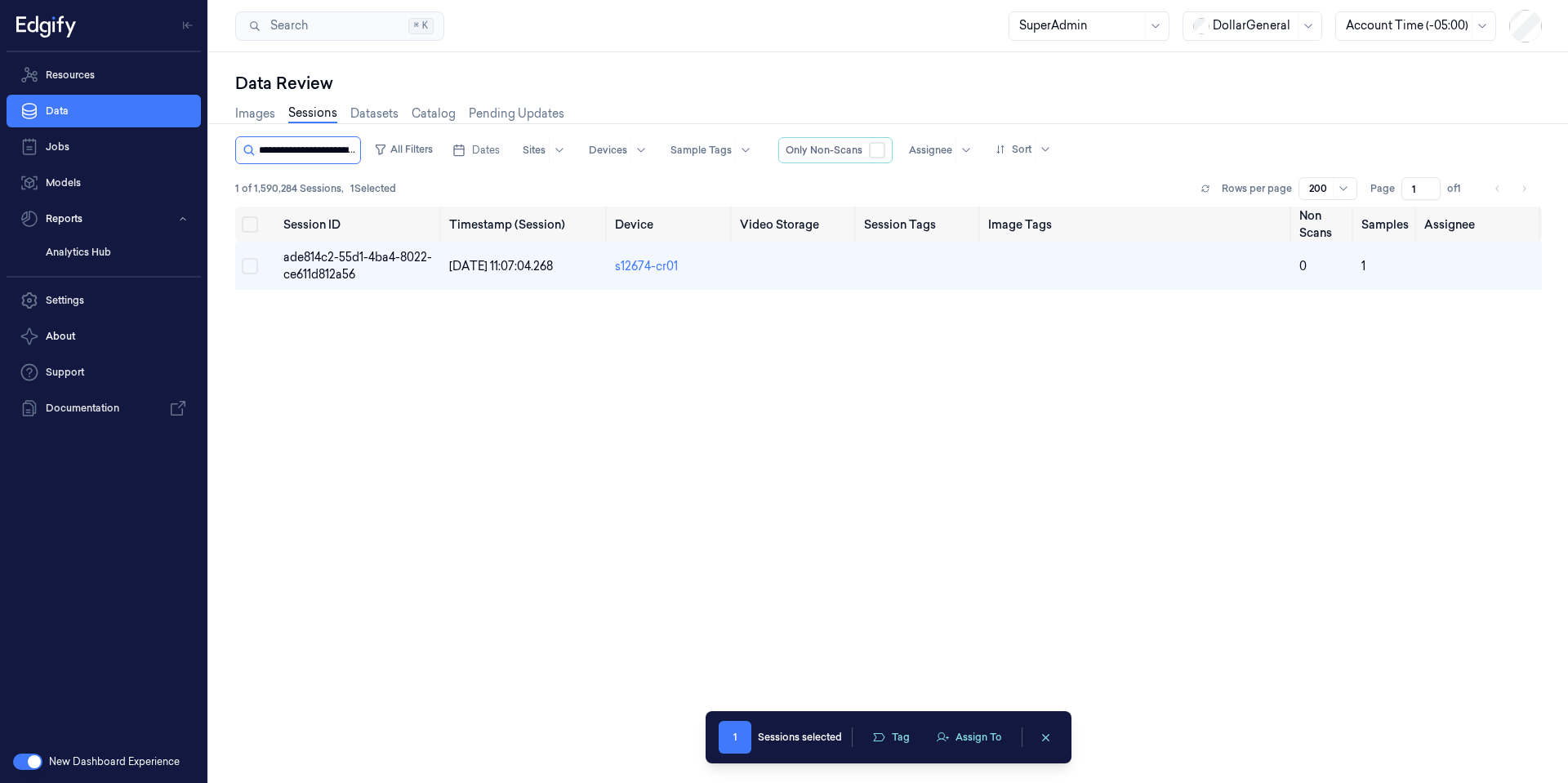
click at [313, 158] on input "string" at bounding box center [307, 150] width 98 height 26
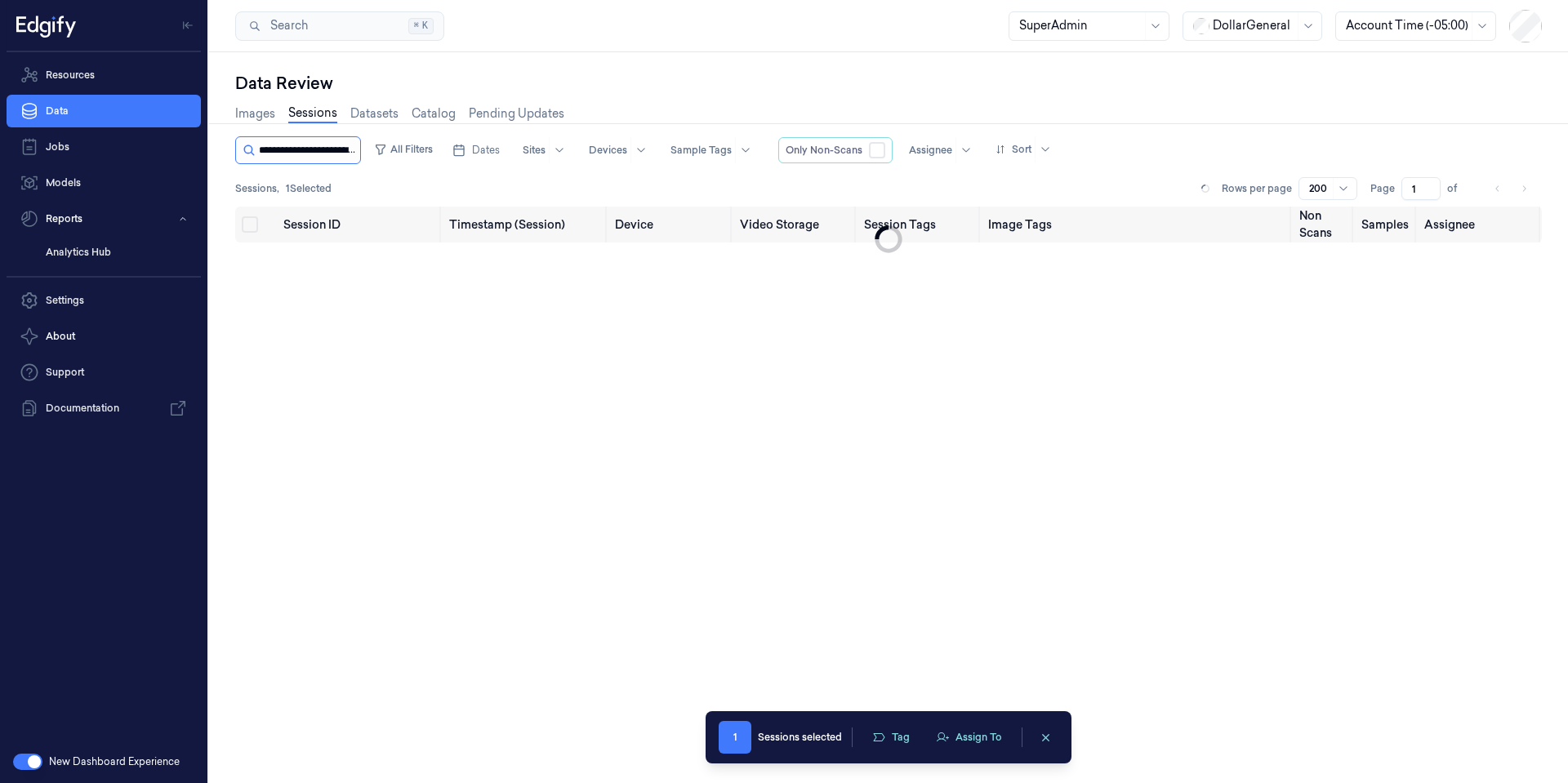
scroll to position [0, 53]
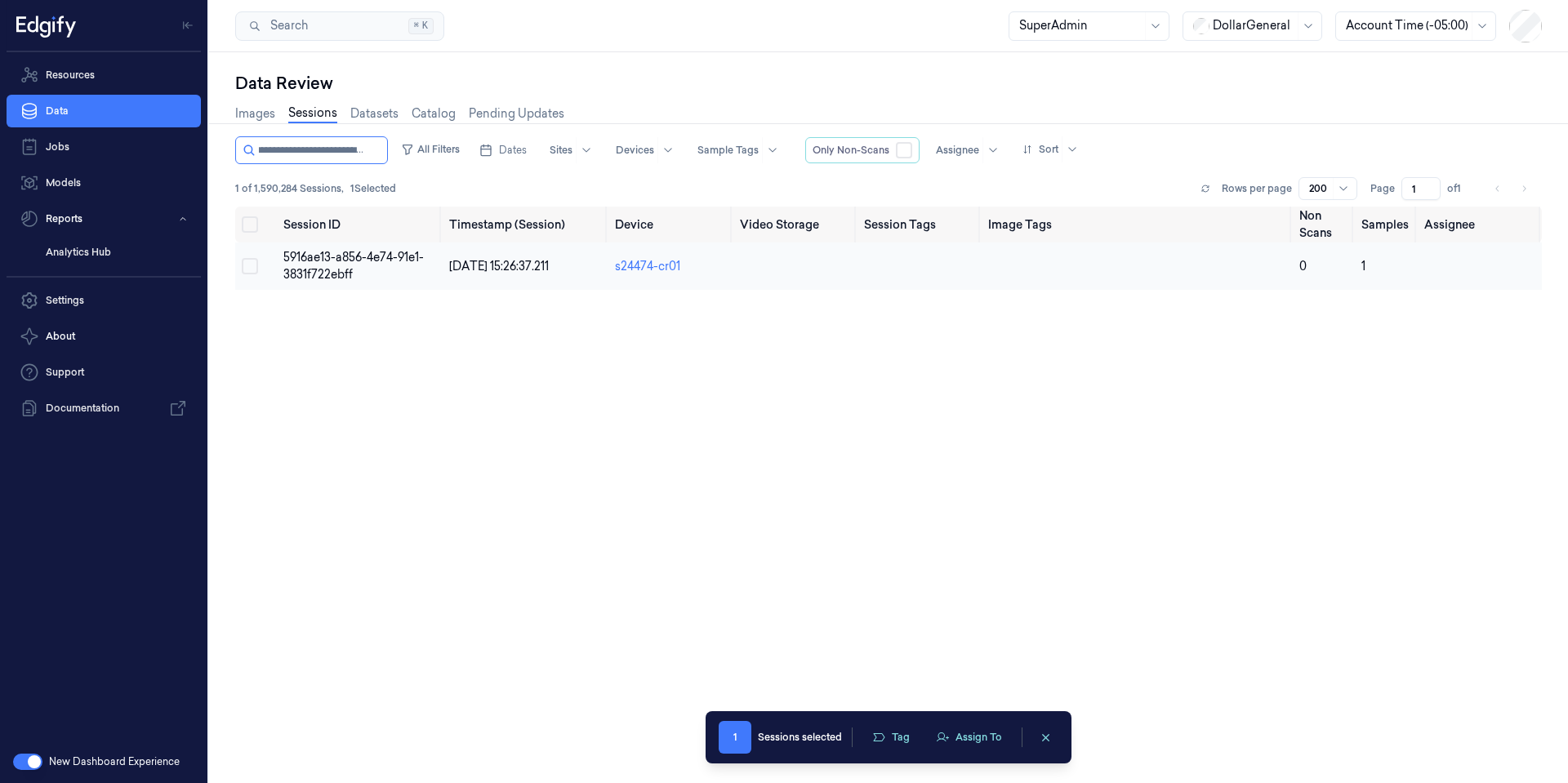
type input "**********"
click at [325, 271] on span "5916ae13-a856-4e74-91e1-3831f722ebff" at bounding box center [353, 265] width 140 height 31
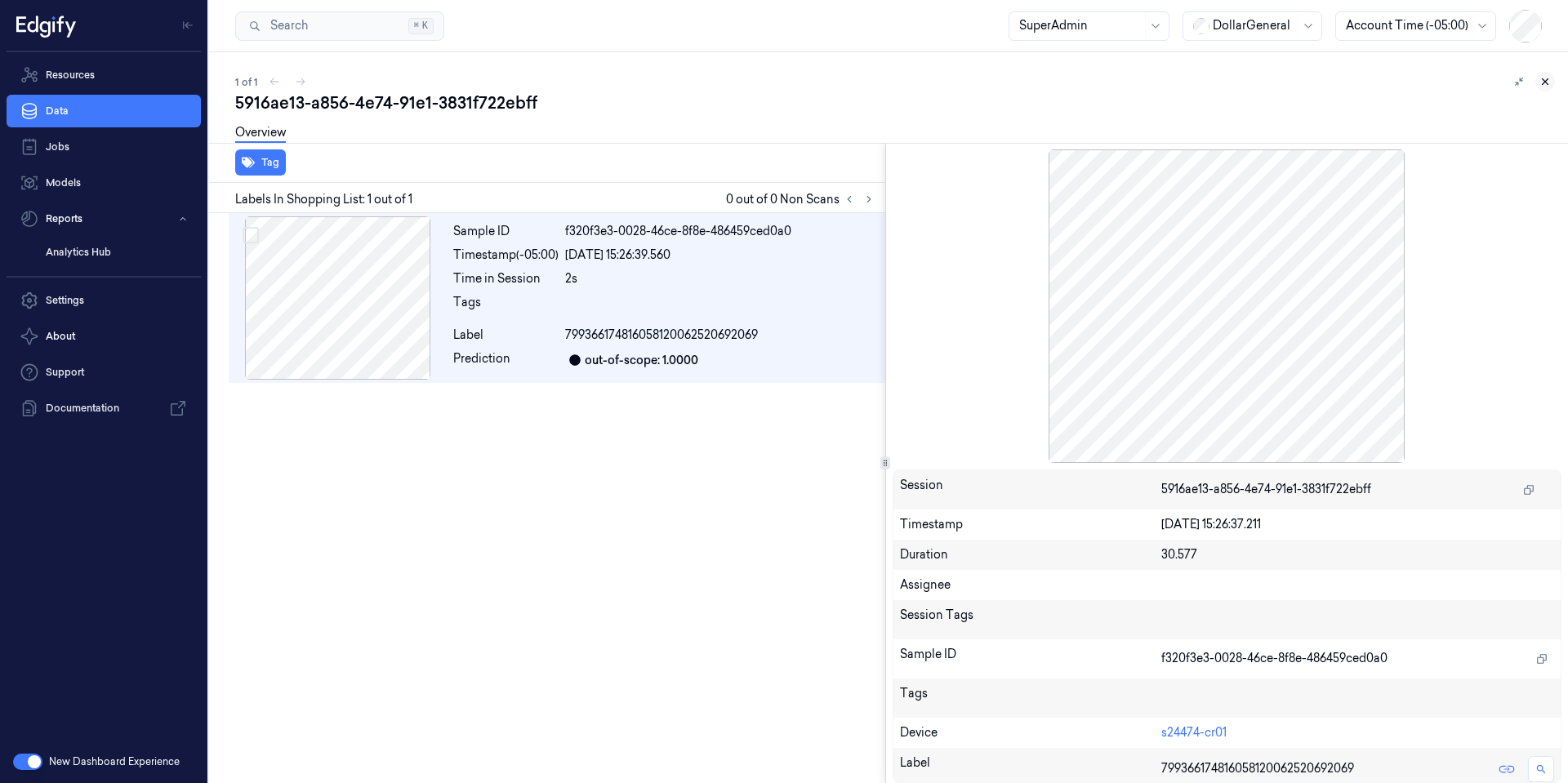
click at [1520, 81] on button at bounding box center [1546, 82] width 20 height 20
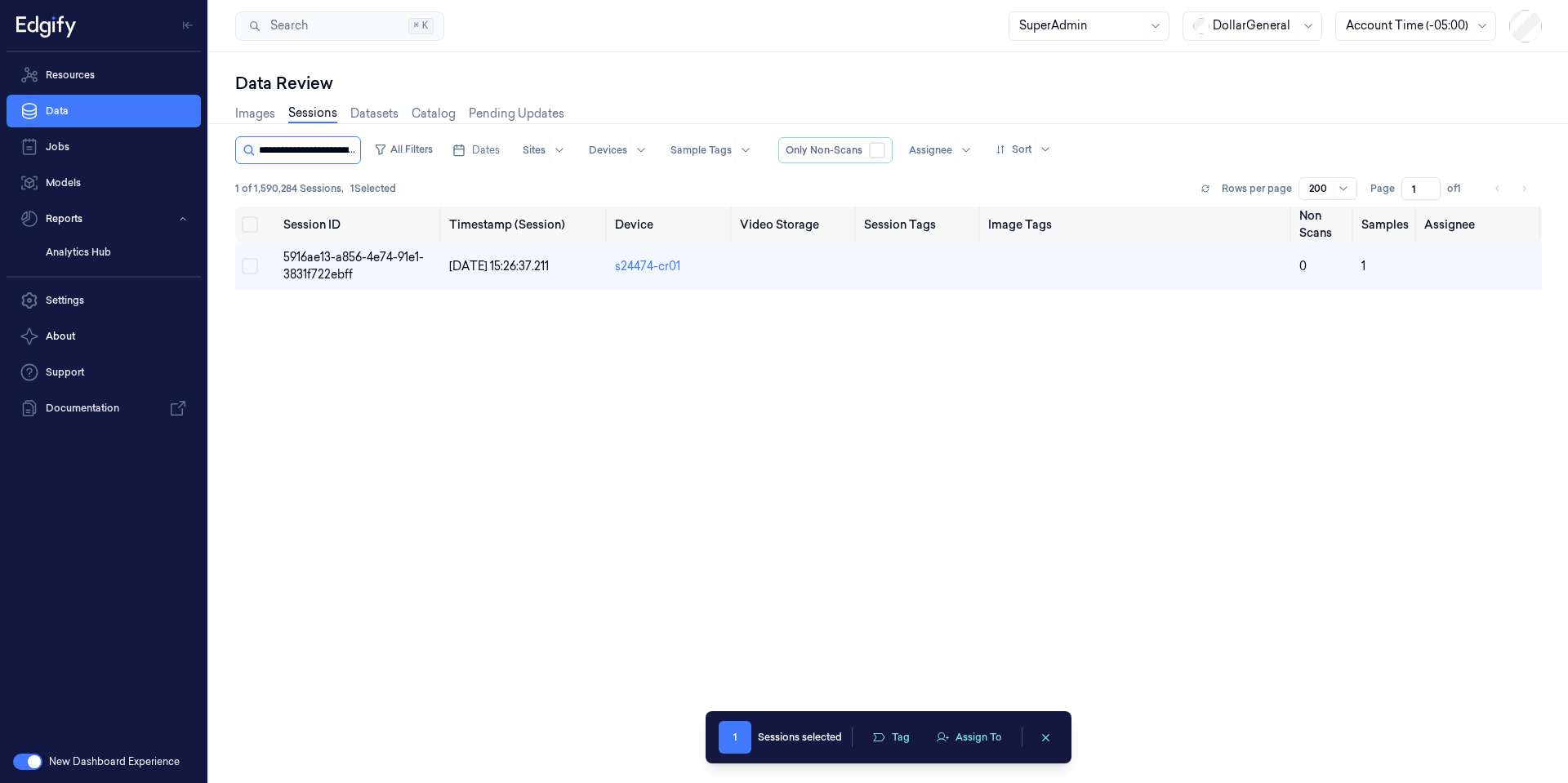
click at [304, 156] on input "string" at bounding box center [307, 150] width 98 height 26
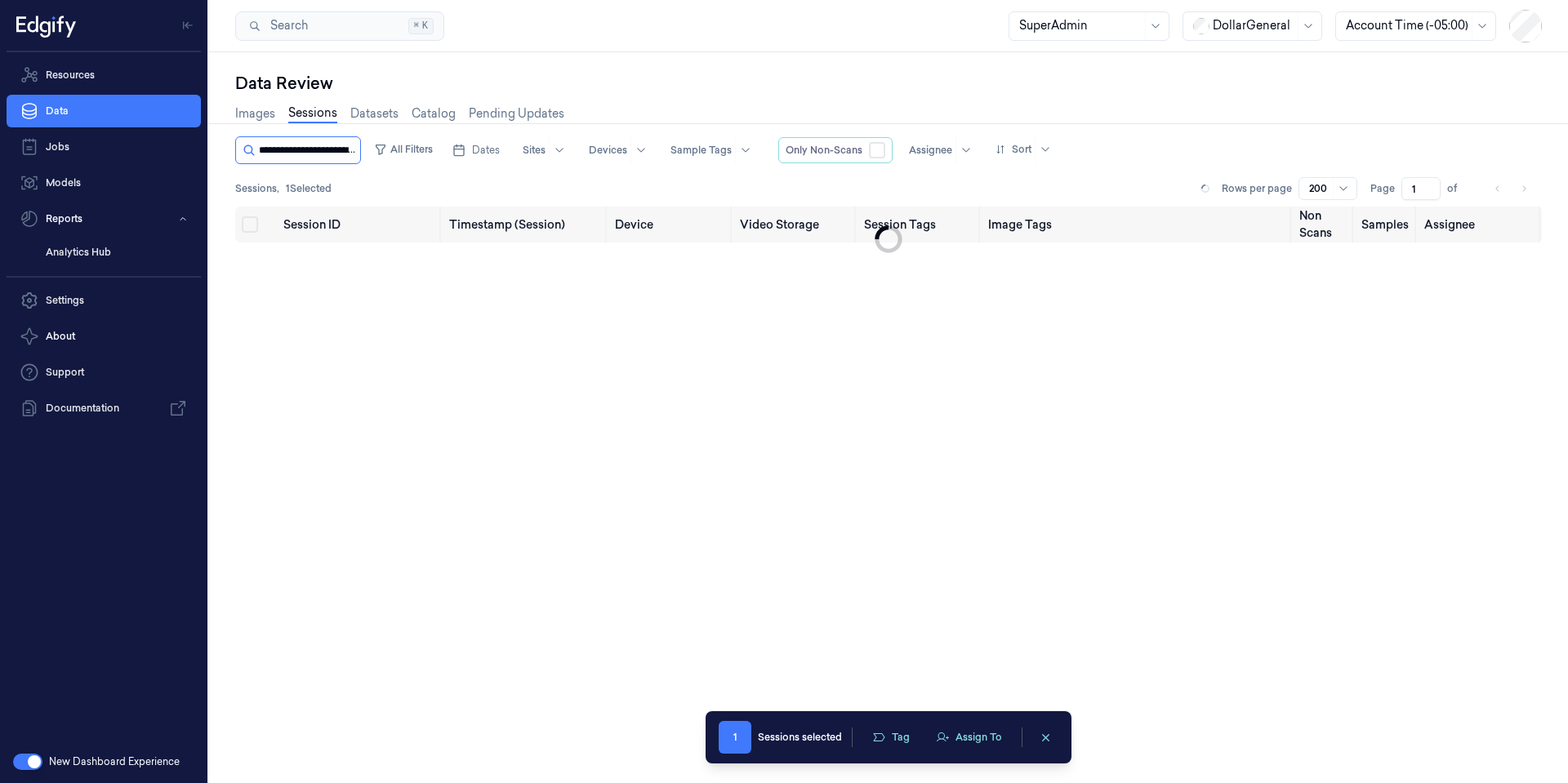
scroll to position [0, 59]
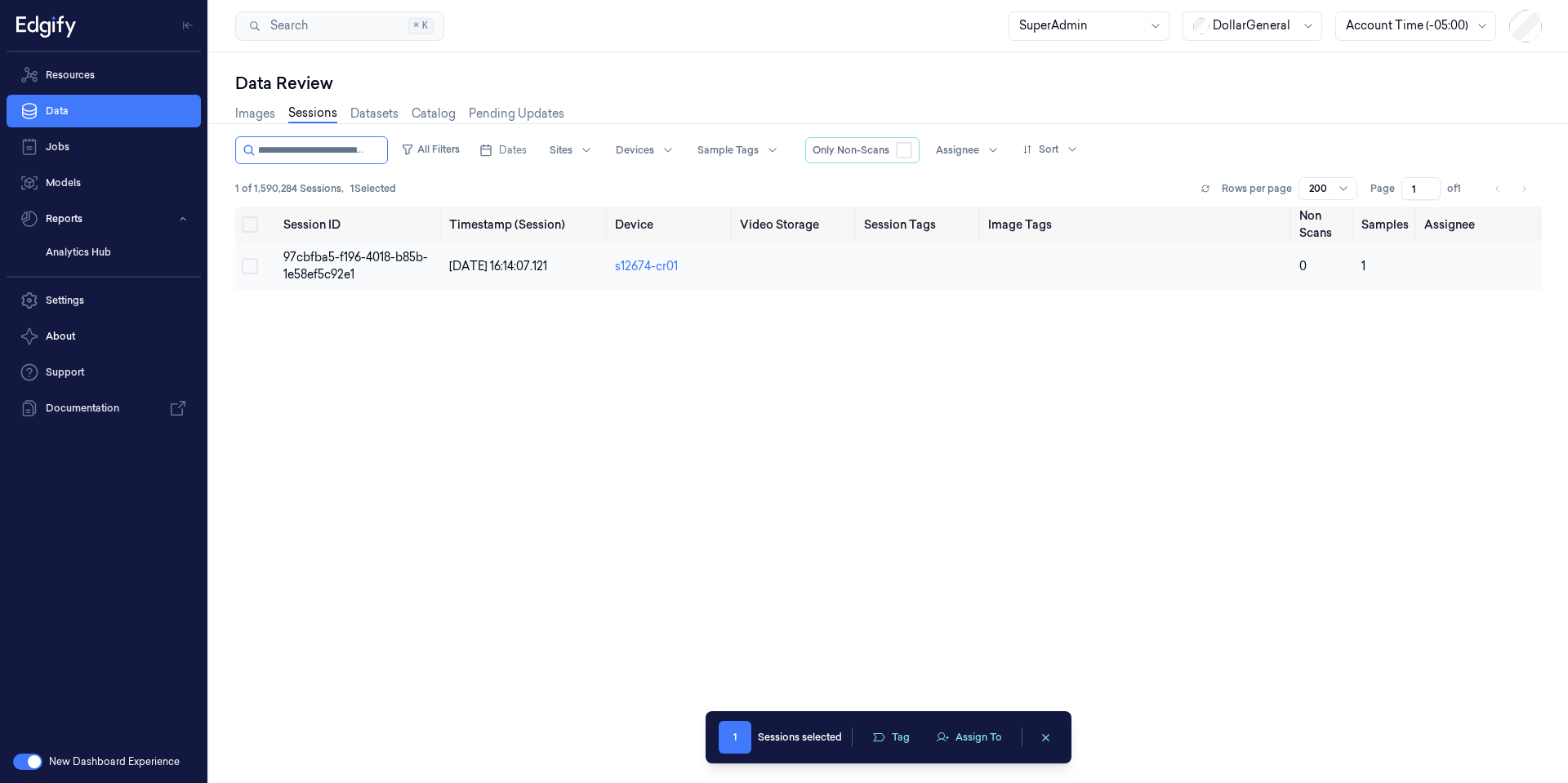
type input "**********"
click at [341, 259] on span "97cbfba5-f196-4018-b85b-1e58ef5c92e1" at bounding box center [355, 265] width 145 height 31
